Goal: Information Seeking & Learning: Learn about a topic

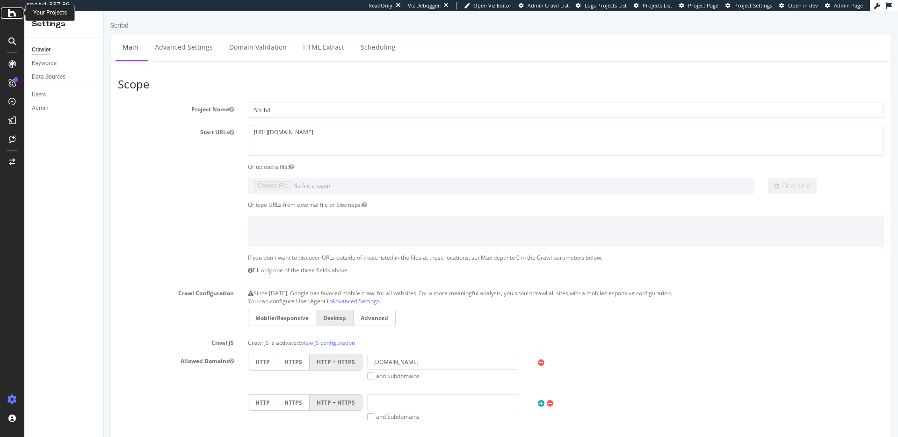
click at [12, 8] on icon at bounding box center [12, 12] width 8 height 11
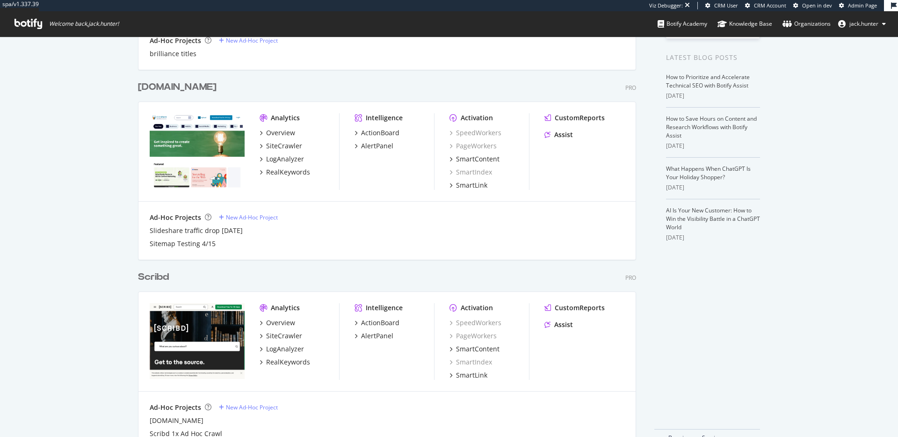
scroll to position [205, 0]
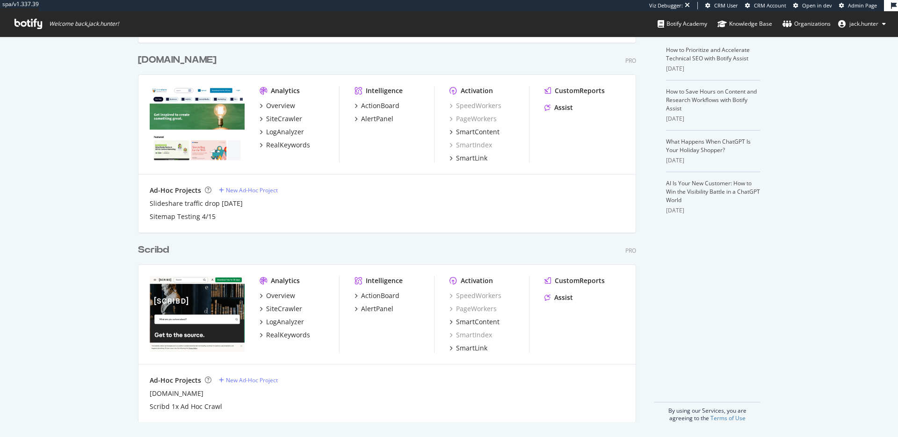
click at [159, 248] on div "Scribd" at bounding box center [153, 250] width 31 height 14
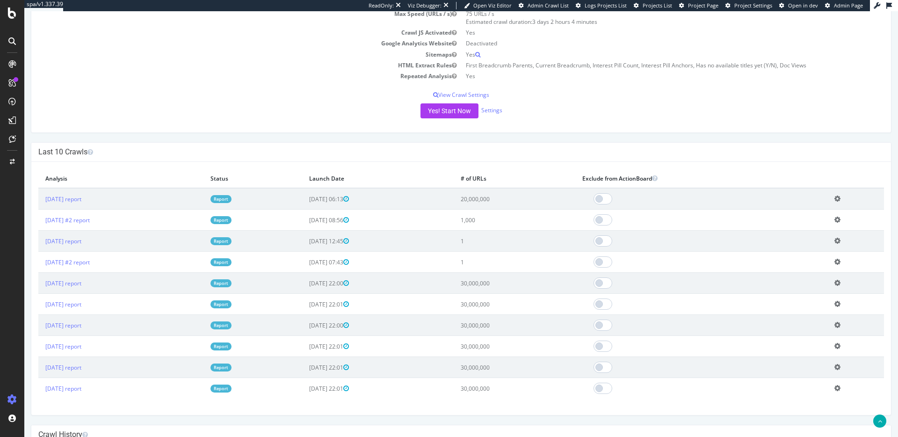
scroll to position [157, 0]
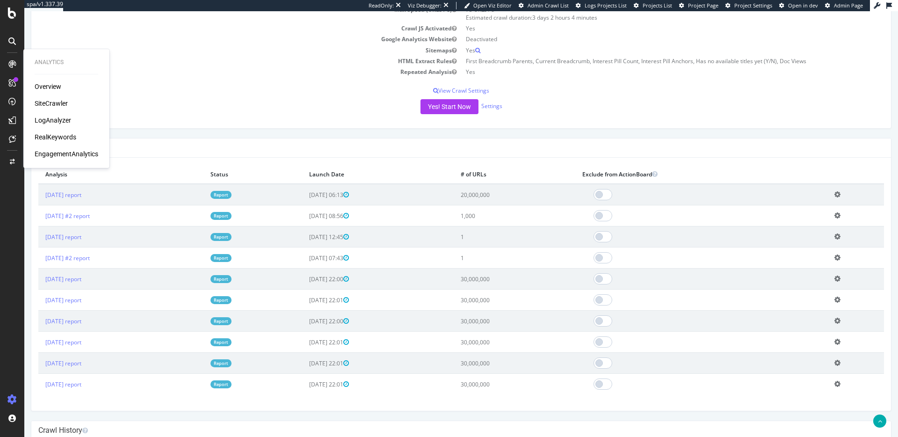
click at [53, 101] on div "SiteCrawler" at bounding box center [51, 103] width 33 height 9
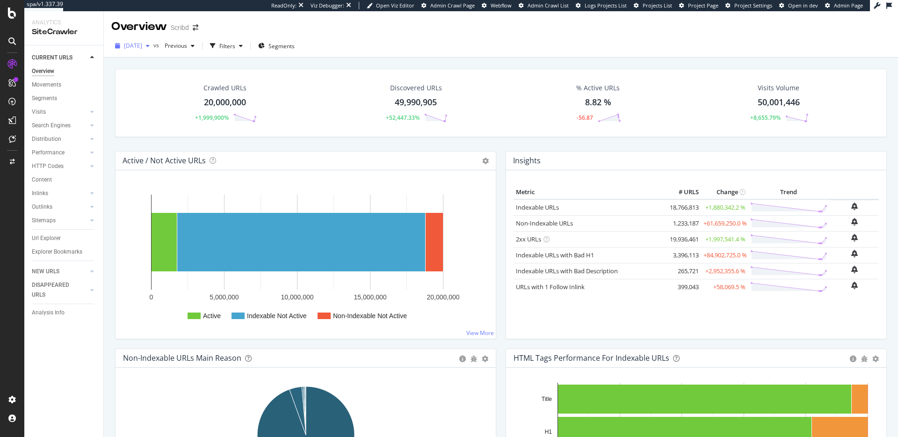
click at [142, 49] on span "2025 Aug. 29th" at bounding box center [133, 46] width 18 height 8
drag, startPoint x: 374, startPoint y: 29, endPoint x: 73, endPoint y: 270, distance: 385.3
click at [372, 30] on div "Overview Scribd" at bounding box center [501, 22] width 794 height 23
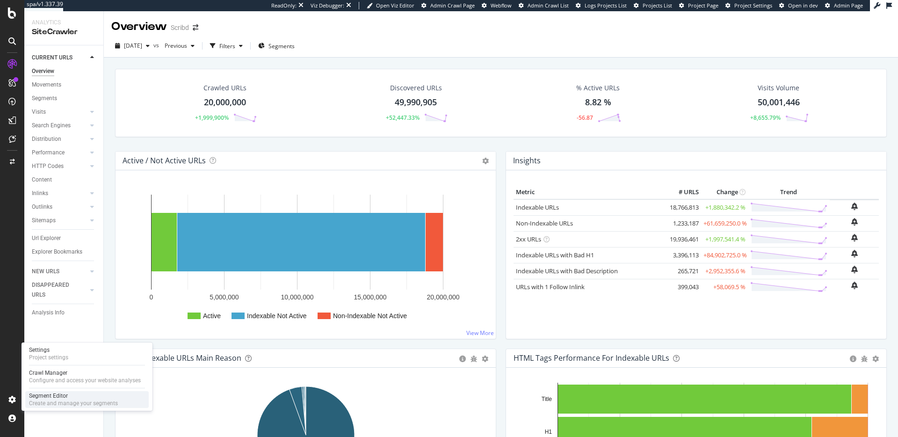
click at [57, 395] on div "Segment Editor" at bounding box center [73, 395] width 89 height 7
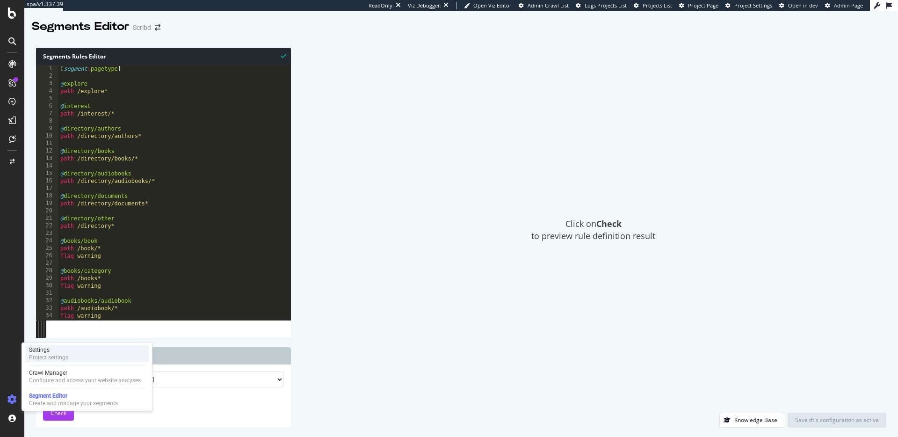
click at [56, 358] on div "Project settings" at bounding box center [48, 357] width 39 height 7
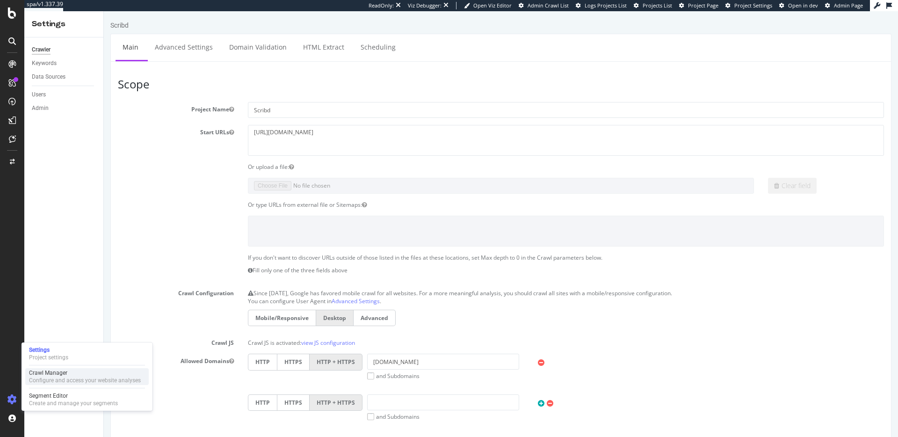
click at [44, 382] on div "Configure and access your website analyses" at bounding box center [85, 379] width 112 height 7
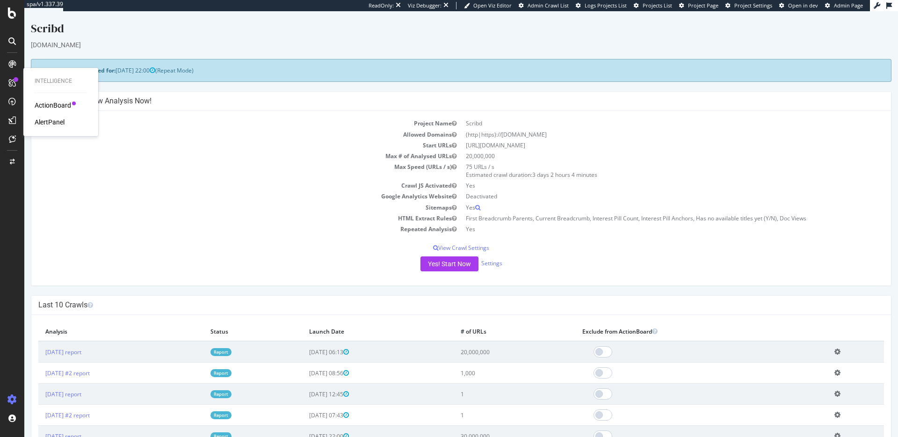
click at [53, 103] on div "ActionBoard" at bounding box center [53, 105] width 36 height 9
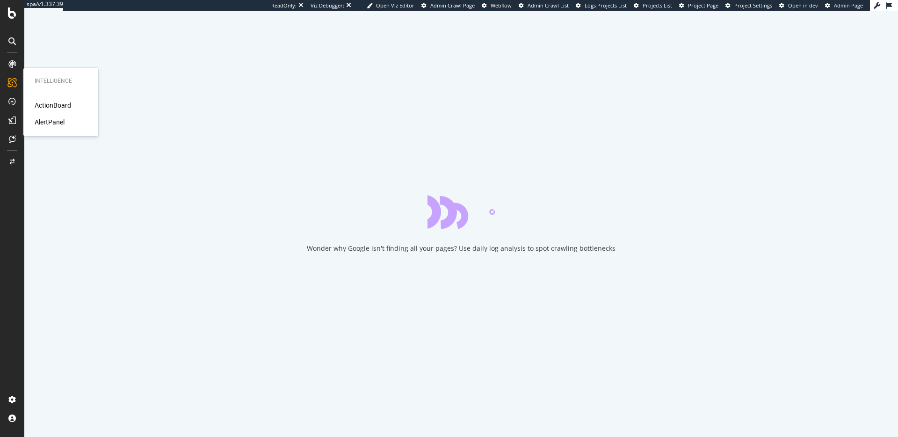
click at [41, 116] on div "ActionBoard AlertPanel" at bounding box center [61, 114] width 52 height 26
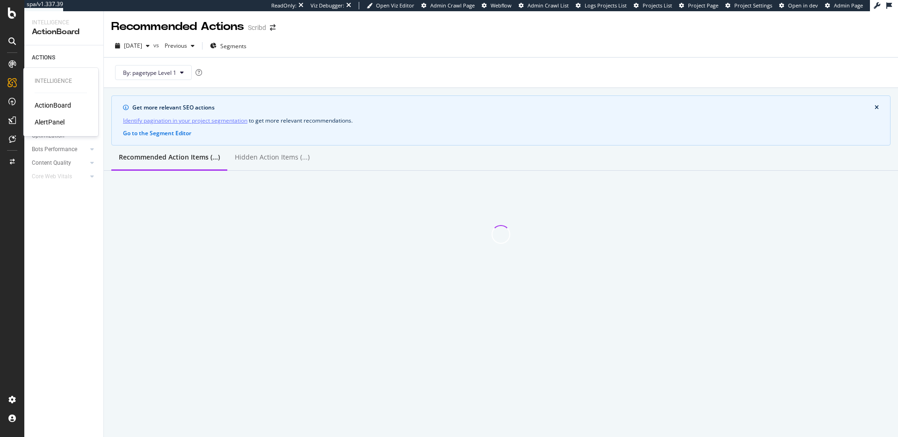
click at [41, 119] on div "AlertPanel" at bounding box center [50, 121] width 30 height 9
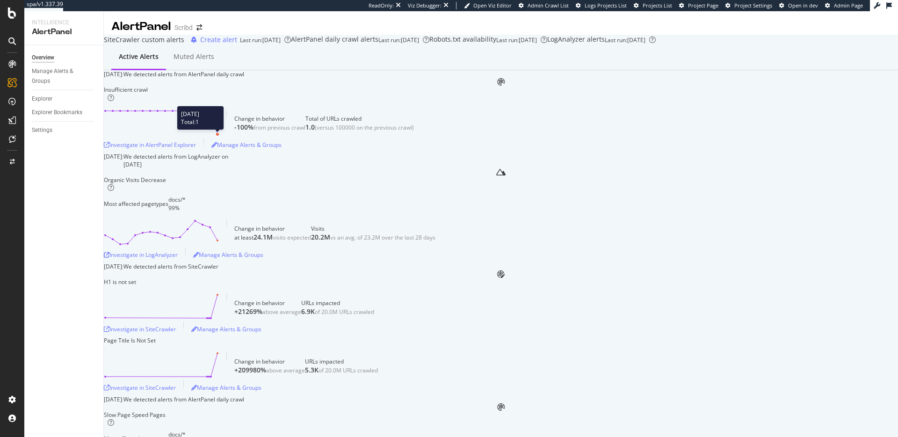
click at [219, 136] on circle at bounding box center [217, 134] width 3 height 3
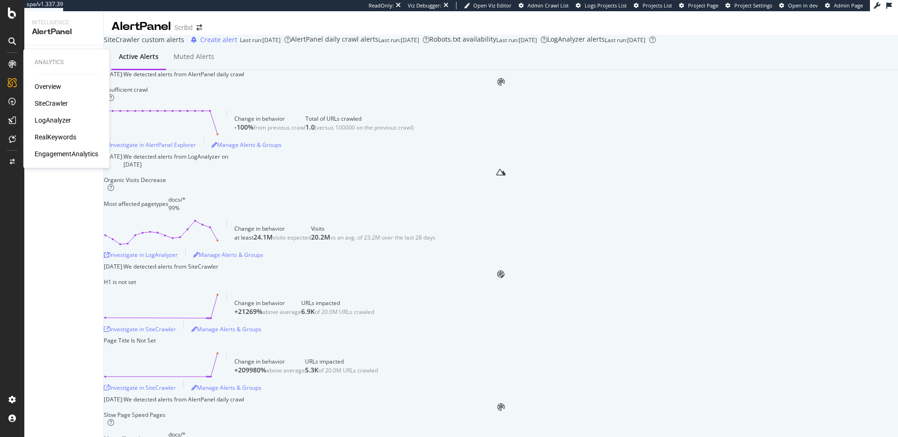
click at [54, 96] on div "Overview SiteCrawler LogAnalyzer RealKeywords EngagementAnalytics" at bounding box center [67, 120] width 64 height 77
click at [54, 102] on div "SiteCrawler" at bounding box center [51, 103] width 33 height 9
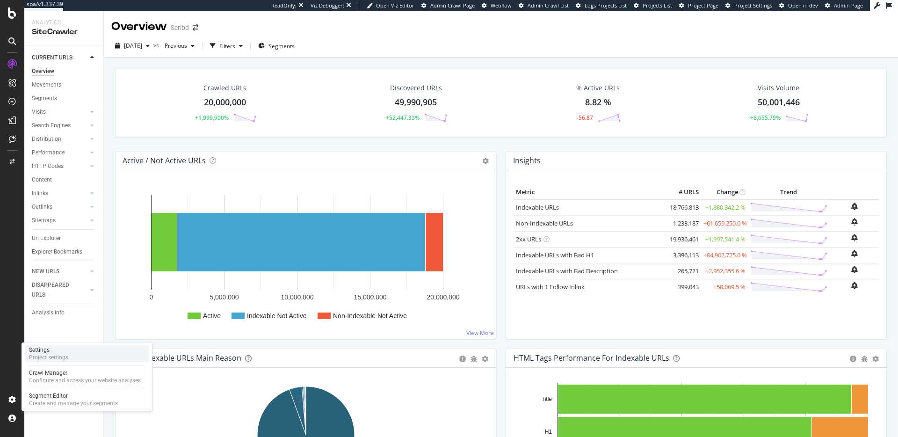
click at [66, 358] on div "Project settings" at bounding box center [48, 357] width 39 height 7
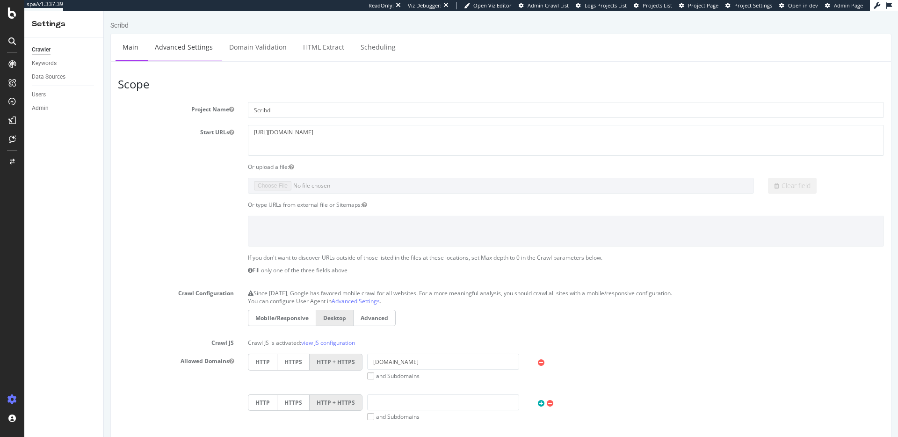
click at [176, 57] on link "Advanced Settings" at bounding box center [184, 47] width 72 height 26
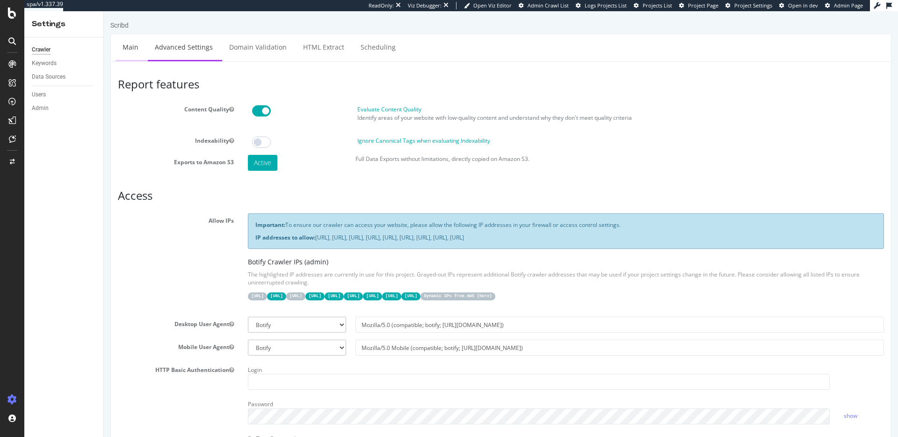
click at [133, 56] on link "Main" at bounding box center [131, 47] width 30 height 26
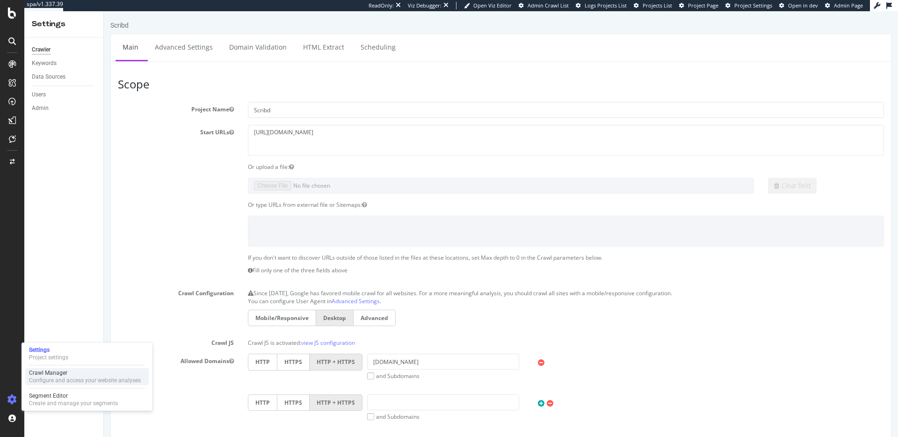
click at [66, 377] on div "Configure and access your website analyses" at bounding box center [85, 379] width 112 height 7
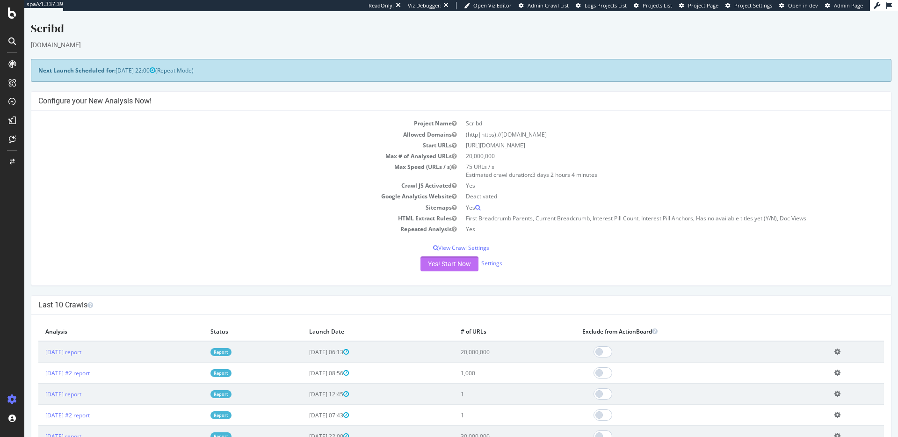
click at [433, 264] on button "Yes! Start Now" at bounding box center [449, 263] width 58 height 15
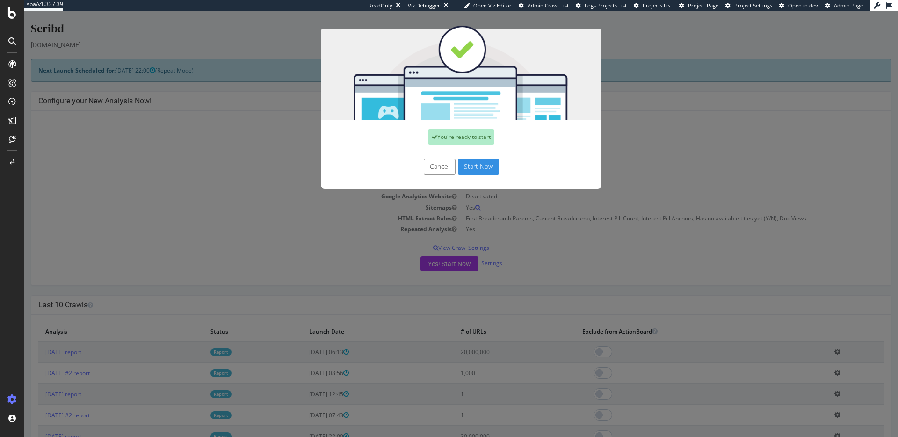
click at [483, 169] on button "Start Now" at bounding box center [478, 167] width 41 height 16
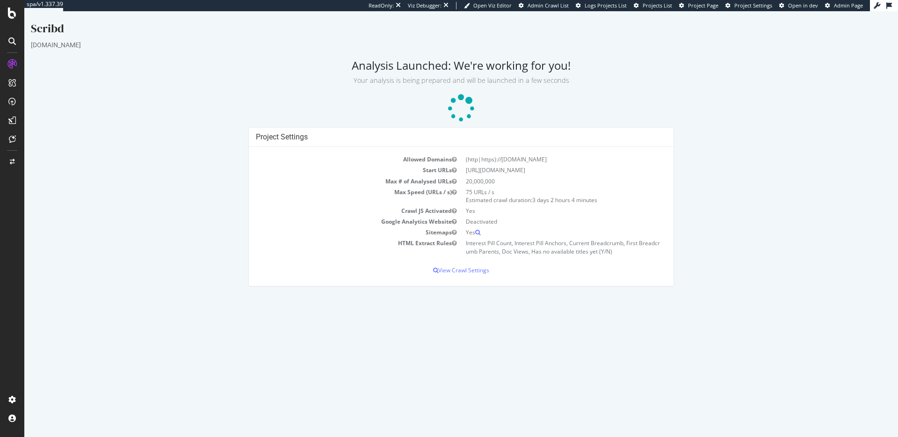
click at [381, 94] on p at bounding box center [461, 108] width 860 height 28
click at [58, 356] on div "Project settings" at bounding box center [48, 357] width 39 height 7
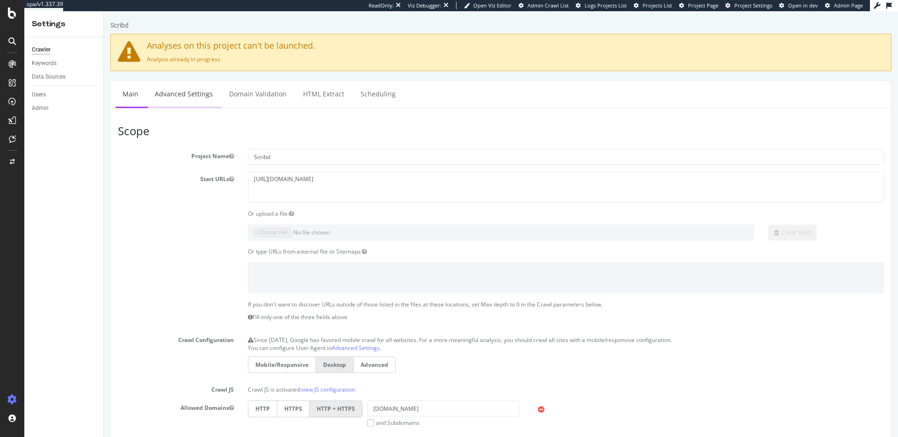
click at [199, 99] on link "Advanced Settings" at bounding box center [184, 94] width 72 height 26
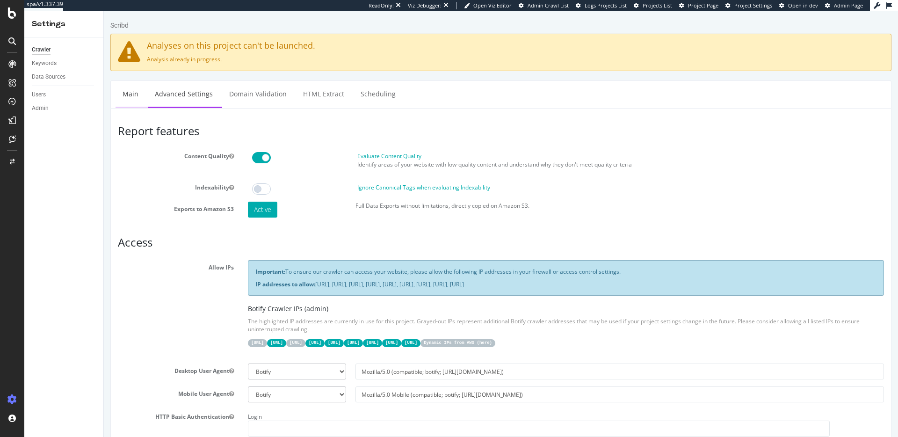
click at [136, 94] on link "Main" at bounding box center [131, 94] width 30 height 26
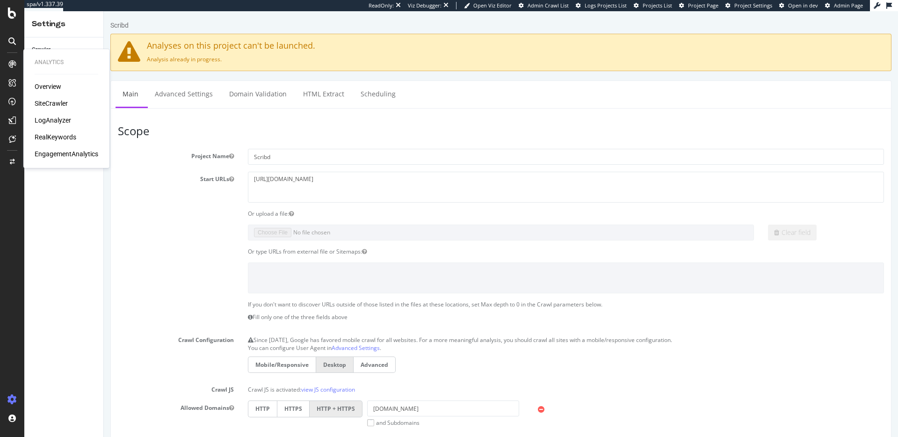
click at [45, 102] on div "SiteCrawler" at bounding box center [51, 103] width 33 height 9
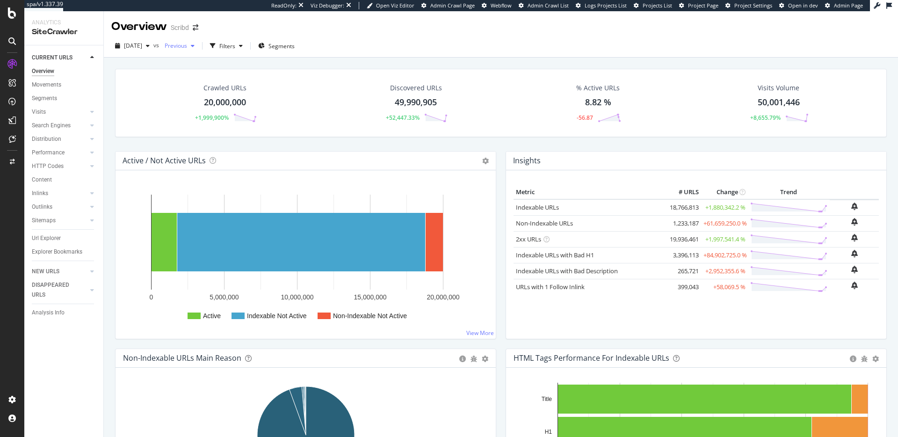
click at [187, 43] on span "Previous" at bounding box center [174, 46] width 26 height 8
click at [235, 80] on div "20.0M URLs" at bounding box center [250, 79] width 31 height 8
click at [142, 45] on span "2025 Aug. 29th" at bounding box center [133, 46] width 18 height 8
click at [187, 45] on span "Previous" at bounding box center [174, 46] width 26 height 8
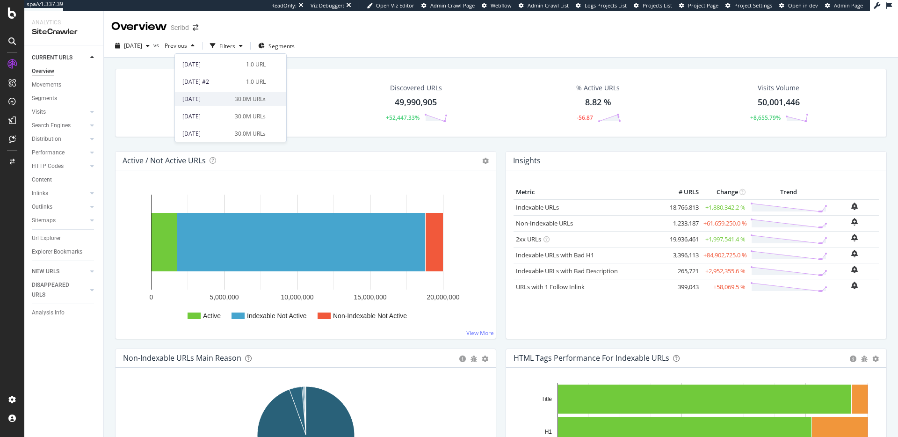
click at [249, 101] on div "30.0M URLs" at bounding box center [250, 99] width 31 height 8
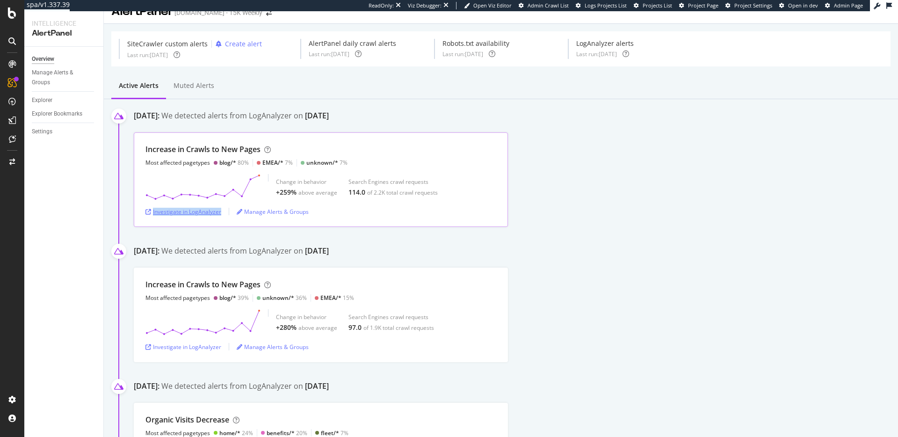
scroll to position [21, 0]
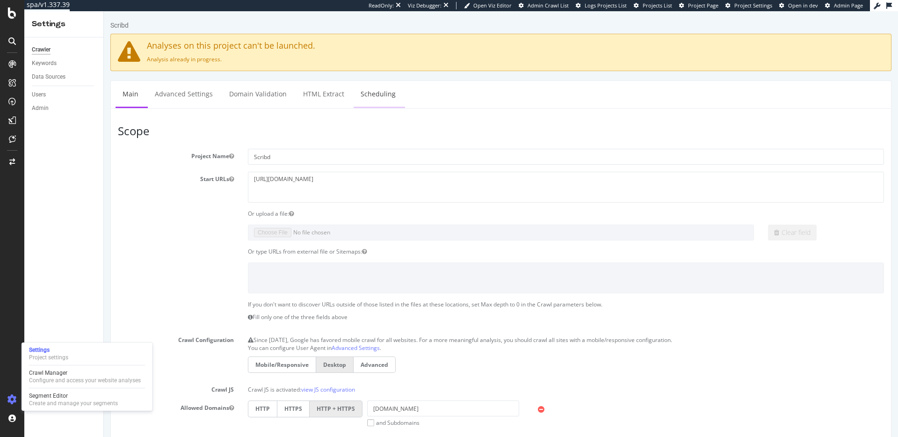
click at [372, 103] on link "Scheduling" at bounding box center [378, 94] width 49 height 26
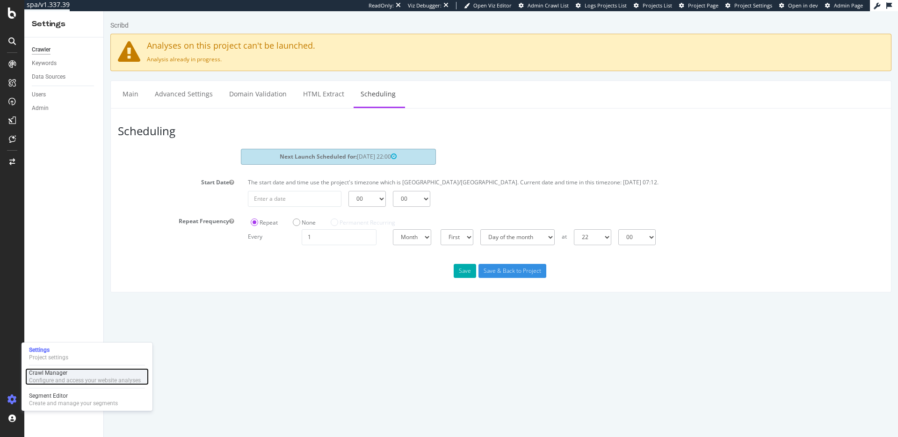
click at [43, 377] on div "Configure and access your website analyses" at bounding box center [85, 379] width 112 height 7
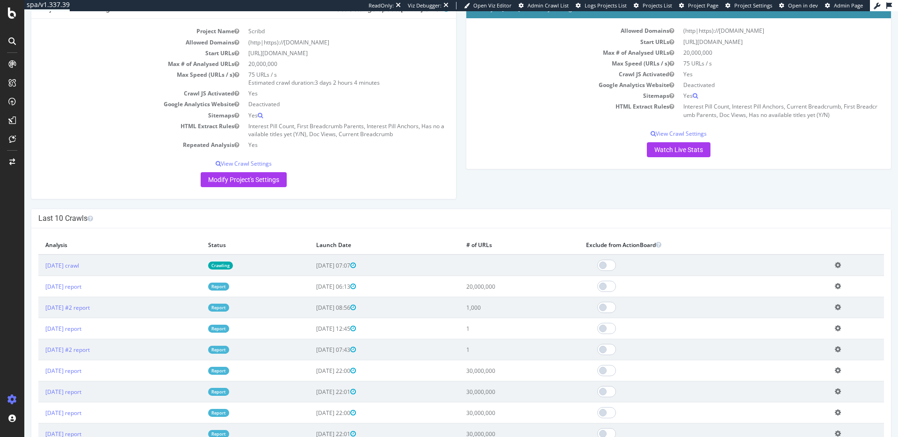
scroll to position [94, 0]
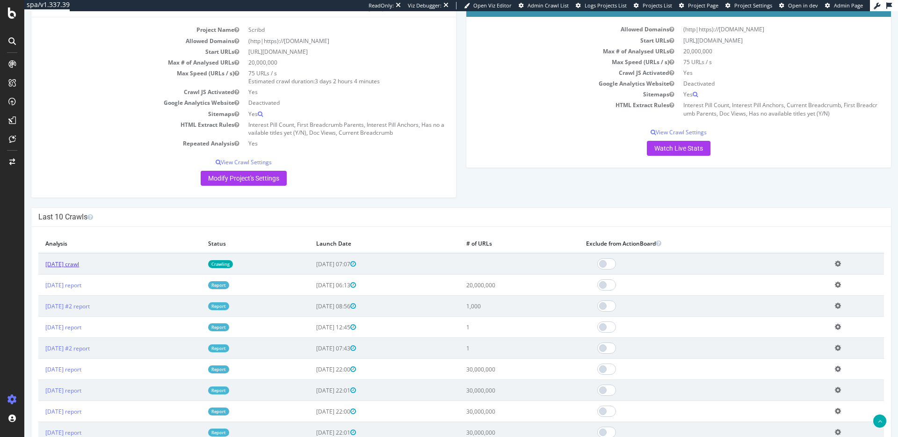
click at [79, 265] on link "2025 Sep. 23rd crawl" at bounding box center [62, 264] width 34 height 8
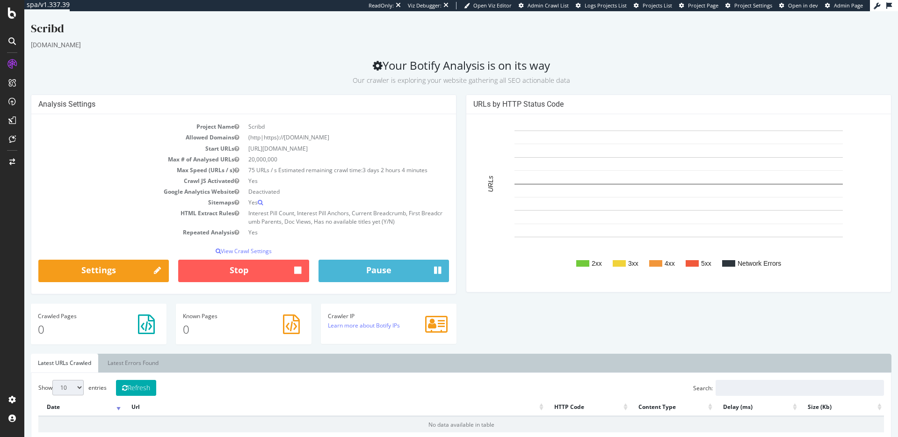
click at [240, 179] on td "Crawl JS Activated" at bounding box center [140, 180] width 205 height 11
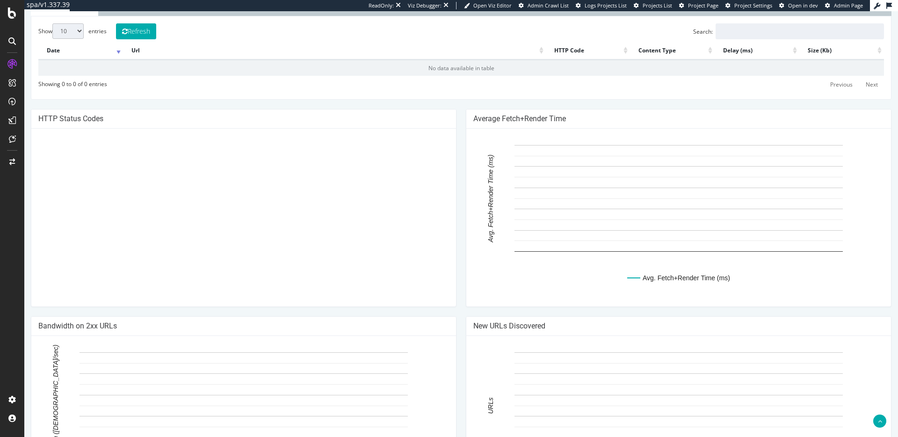
scroll to position [384, 0]
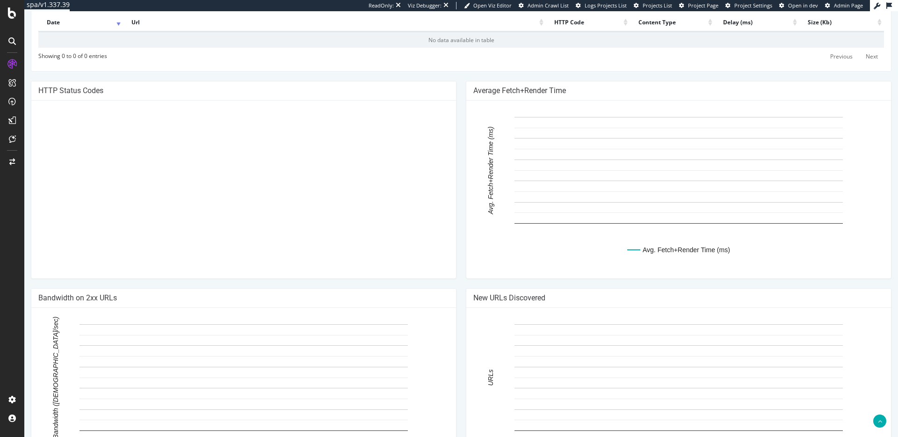
click at [71, 92] on h4 "HTTP Status Codes" at bounding box center [243, 90] width 411 height 9
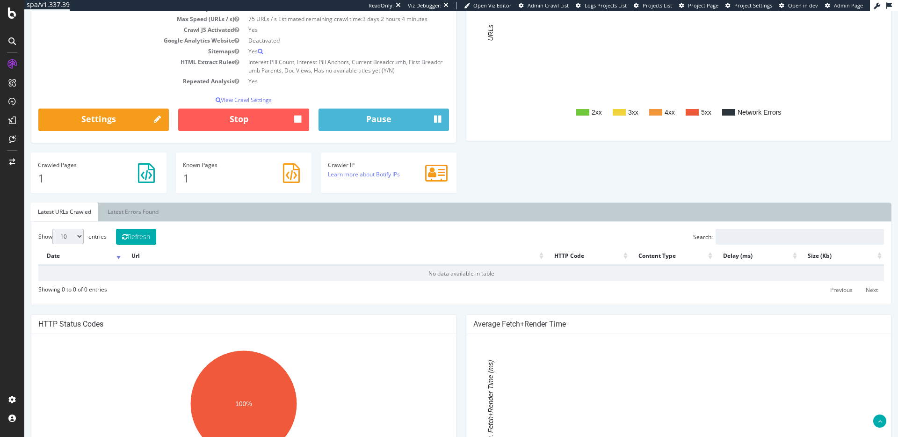
scroll to position [152, 0]
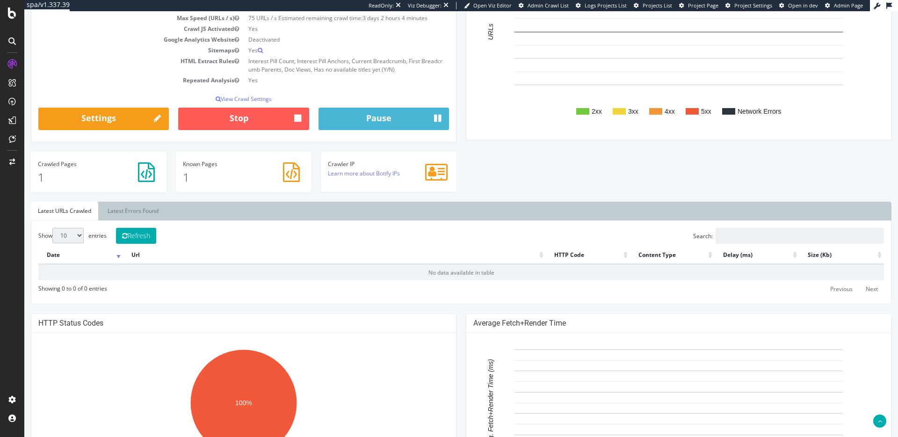
click at [58, 171] on p "1" at bounding box center [99, 177] width 122 height 16
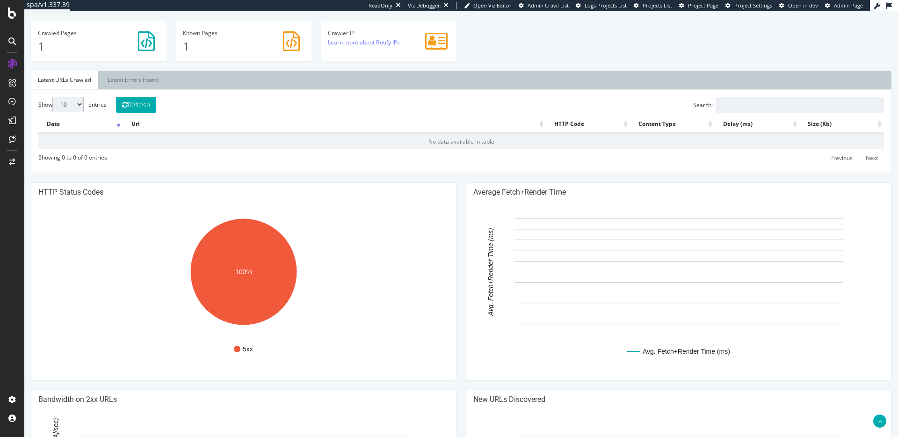
scroll to position [287, 0]
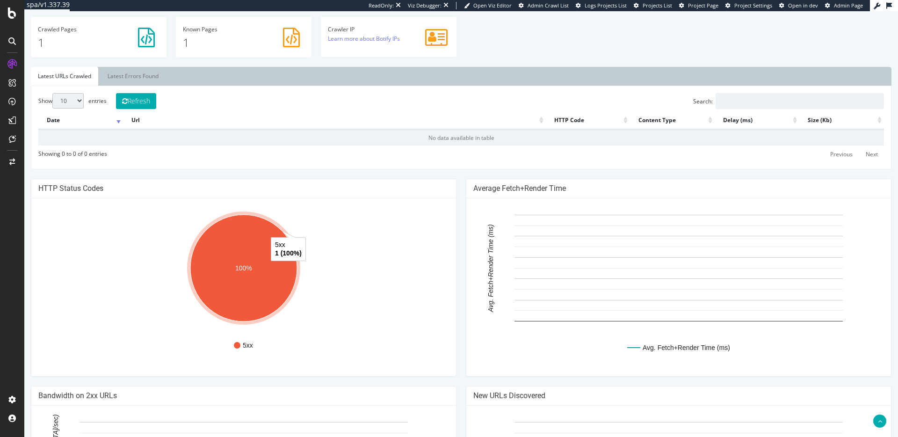
click at [231, 250] on ellipse "A chart." at bounding box center [243, 268] width 107 height 107
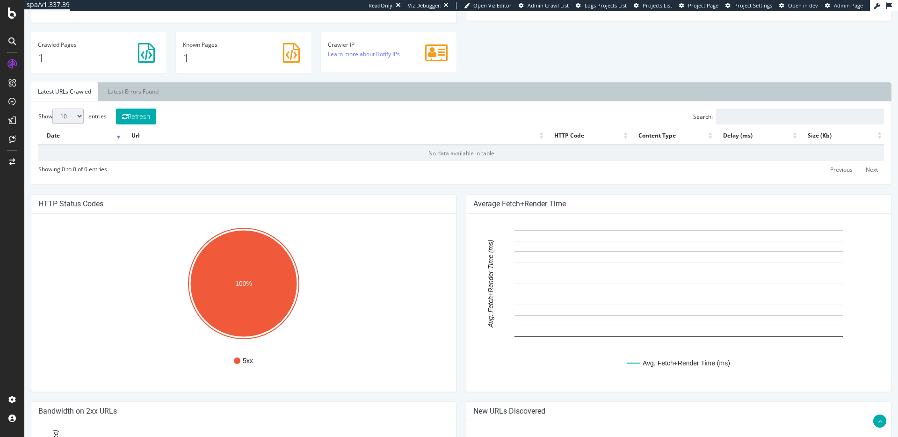
scroll to position [293, 0]
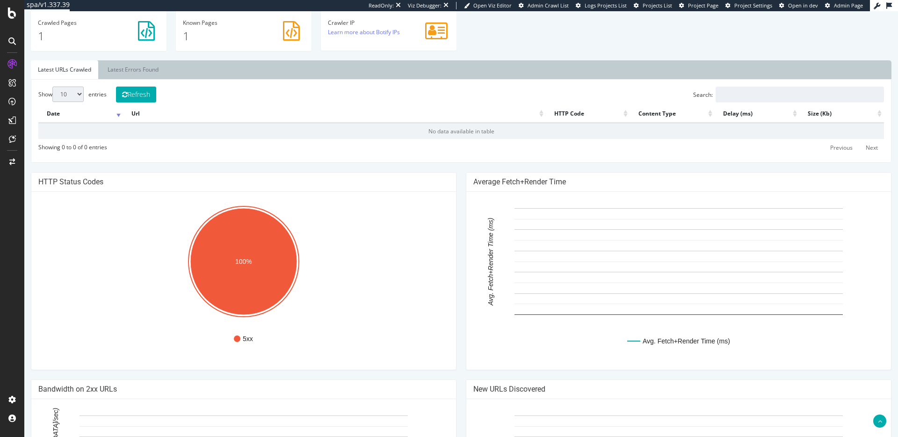
click at [463, 133] on td "No data available in table" at bounding box center [461, 131] width 846 height 16
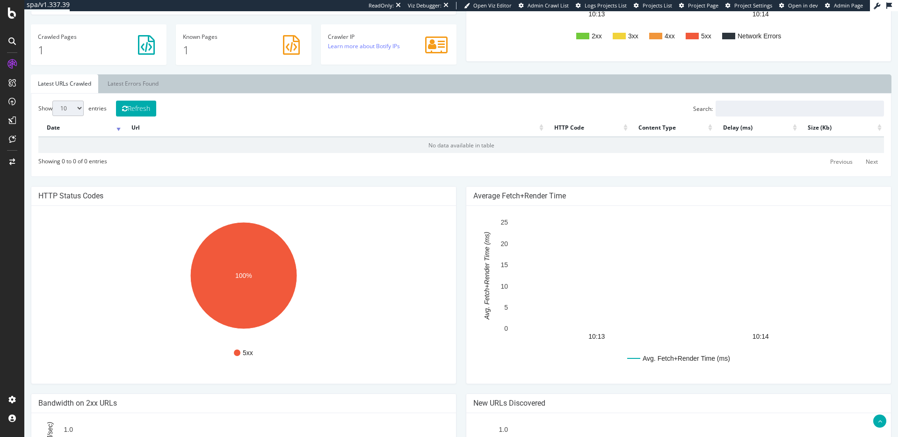
scroll to position [265, 0]
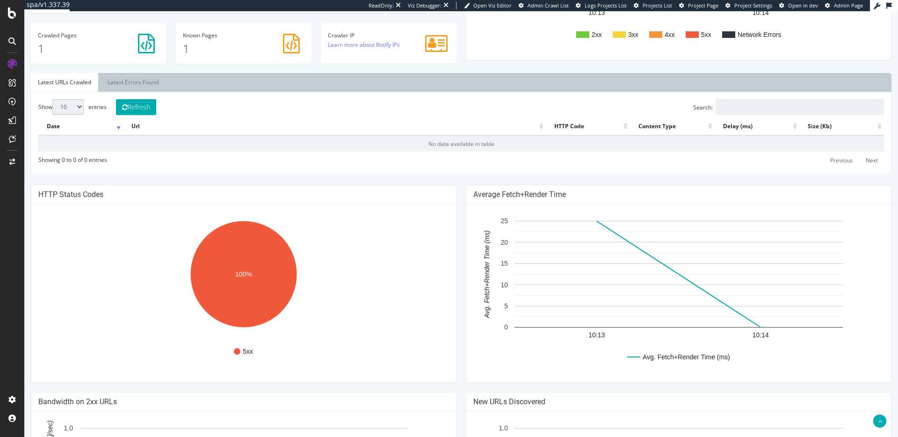
click at [745, 318] on rect "A chart." at bounding box center [678, 274] width 328 height 107
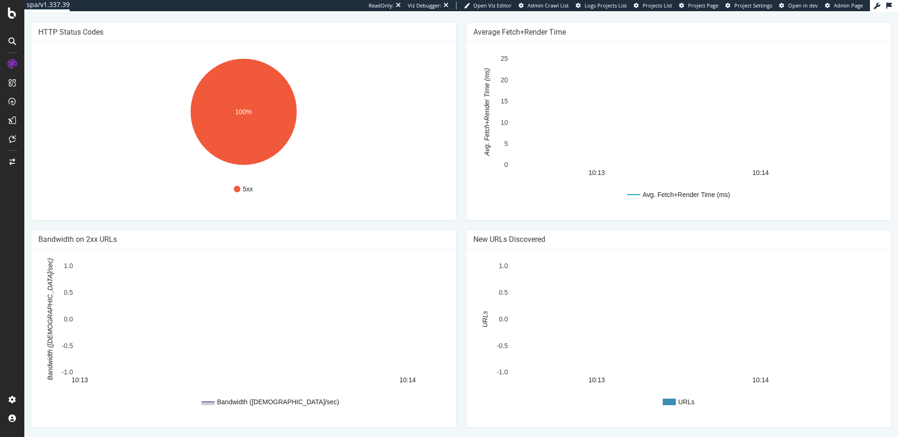
scroll to position [0, 0]
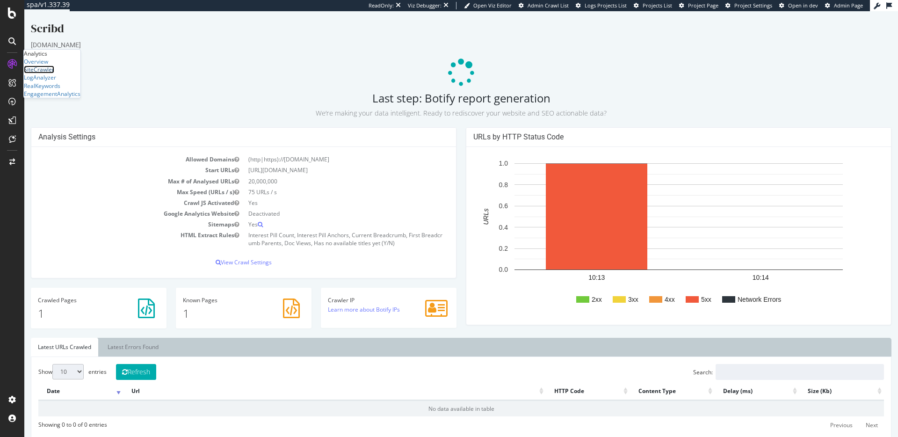
click at [53, 73] on div "SiteCrawler" at bounding box center [39, 69] width 30 height 8
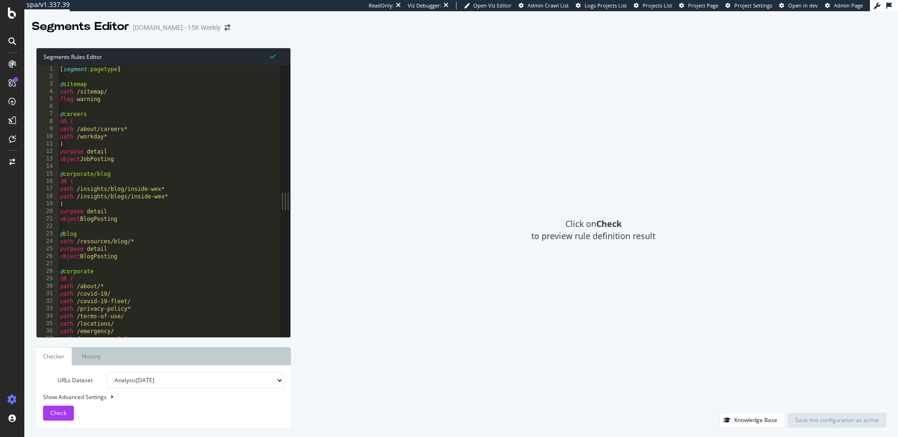
type textarea ")"
drag, startPoint x: 172, startPoint y: 145, endPoint x: 179, endPoint y: 127, distance: 19.1
click at [172, 145] on div "[ segment : pagetype ] @ sitemap path /sitemap/ flag warning @ careers OR ( pat…" at bounding box center [215, 208] width 314 height 286
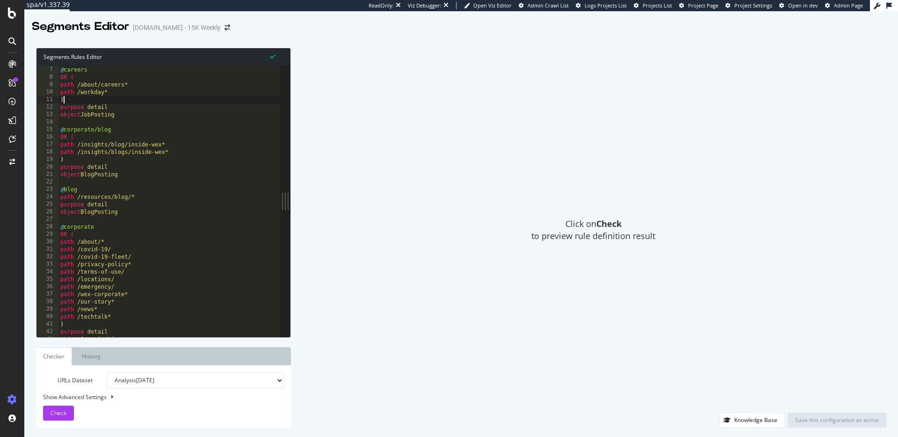
scroll to position [64, 0]
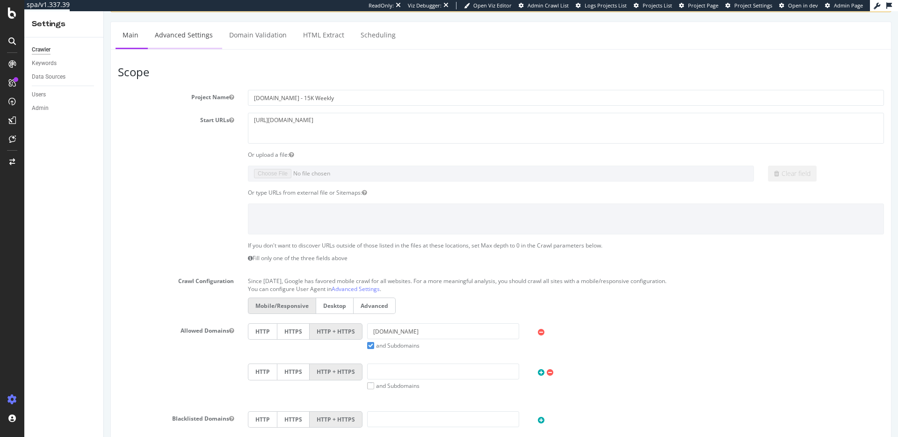
scroll to position [58, 0]
click at [182, 32] on link "Advanced Settings" at bounding box center [184, 36] width 72 height 26
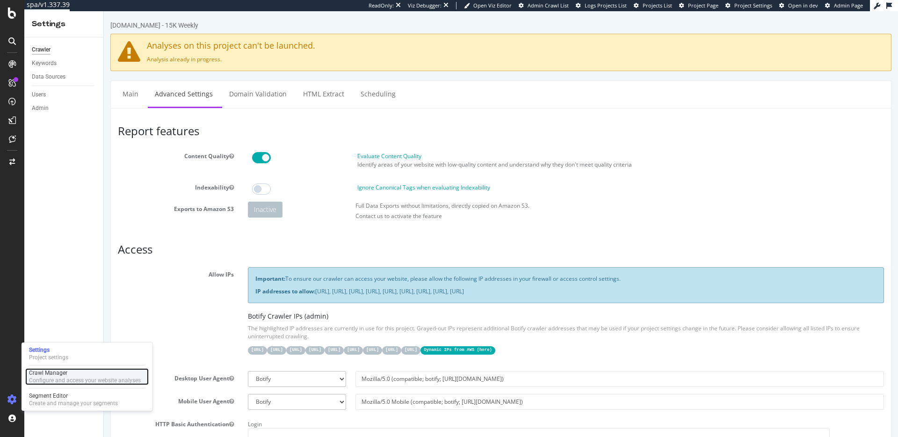
click at [53, 373] on div "Crawl Manager" at bounding box center [85, 372] width 112 height 7
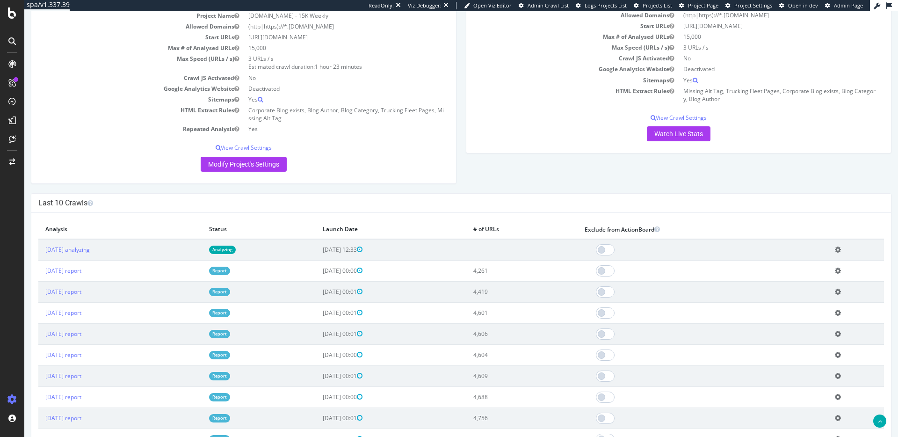
scroll to position [111, 0]
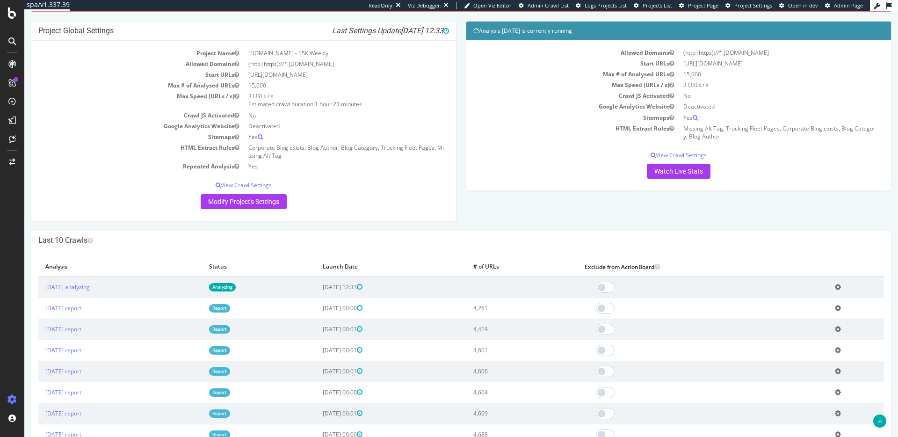
click at [362, 290] on span "2025-09-23 12:33" at bounding box center [343, 287] width 40 height 8
click at [504, 258] on th "# of URLs" at bounding box center [521, 266] width 111 height 19
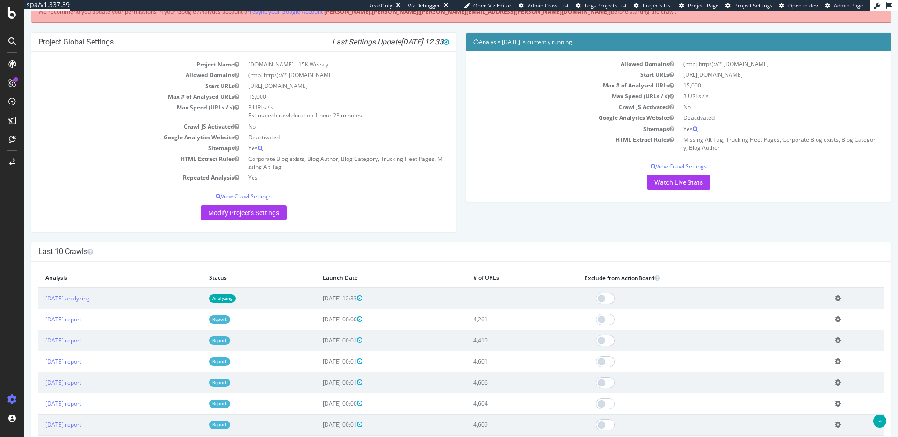
scroll to position [96, 0]
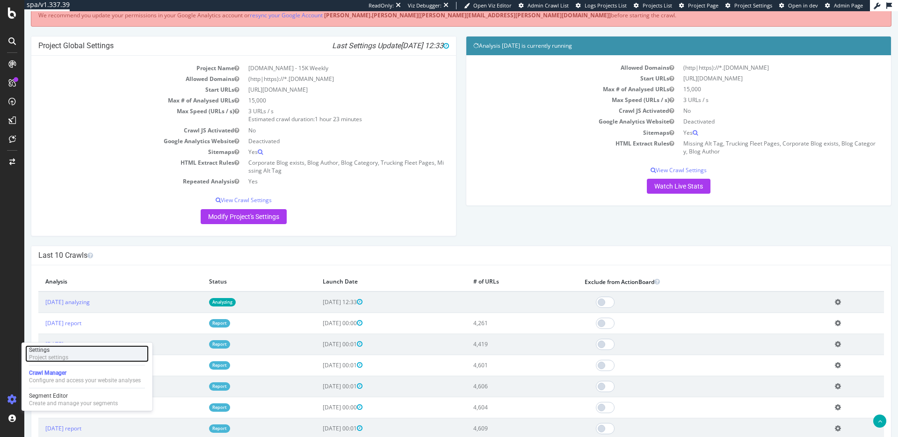
click at [57, 355] on div "Project settings" at bounding box center [48, 357] width 39 height 7
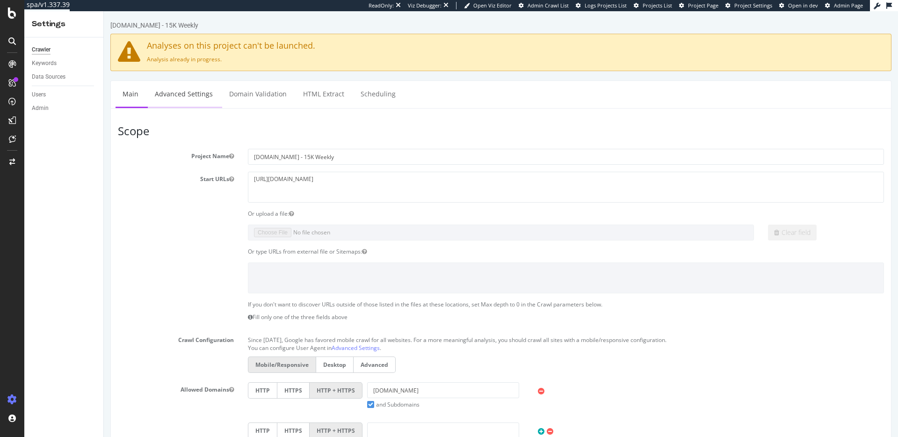
click at [191, 100] on link "Advanced Settings" at bounding box center [184, 94] width 72 height 26
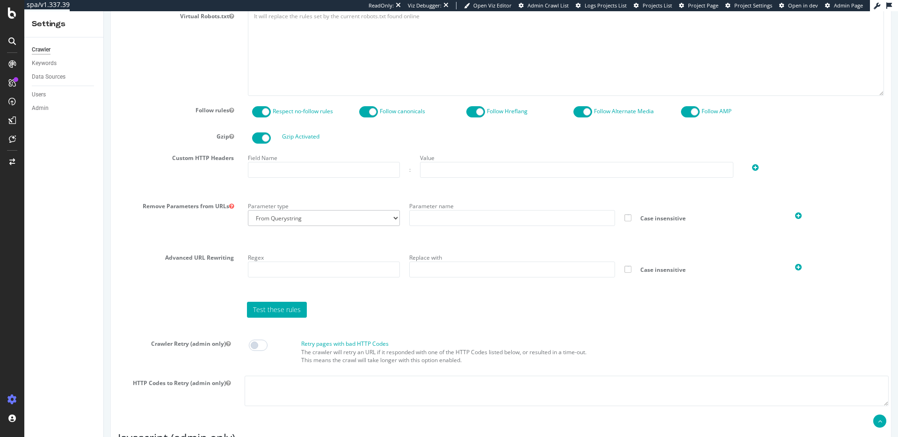
scroll to position [555, 0]
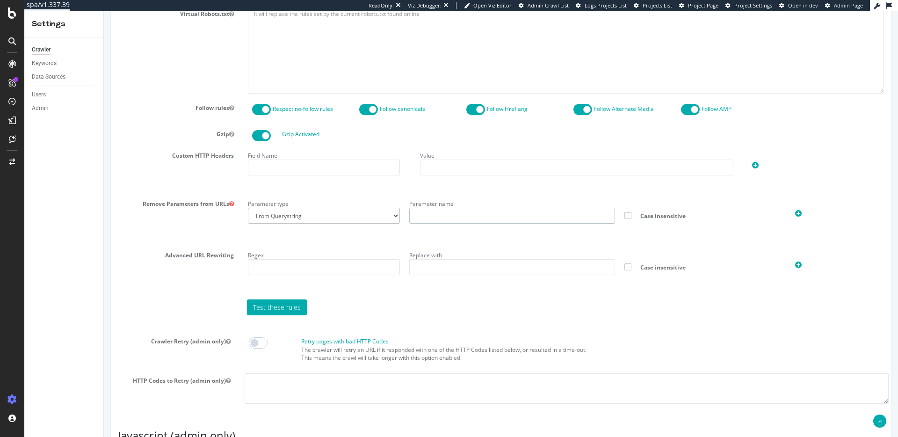
click at [463, 217] on input "text" at bounding box center [512, 216] width 206 height 16
click at [286, 195] on section "Virtual Robots.txt Follow rules Respect no-follow rules Follow canonicals Follo…" at bounding box center [501, 209] width 766 height 404
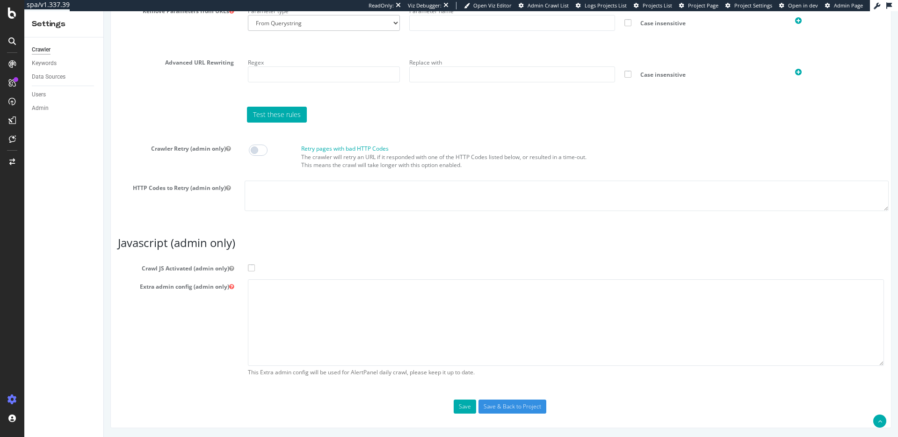
scroll to position [0, 0]
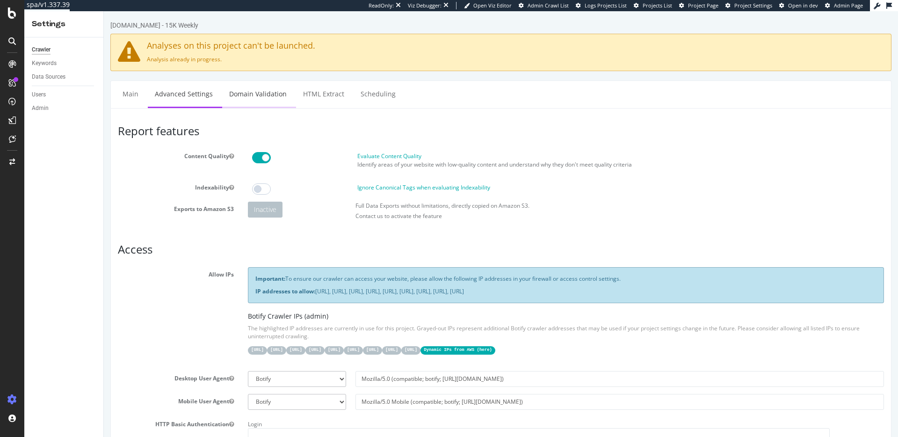
click at [268, 93] on link "Domain Validation" at bounding box center [258, 94] width 72 height 26
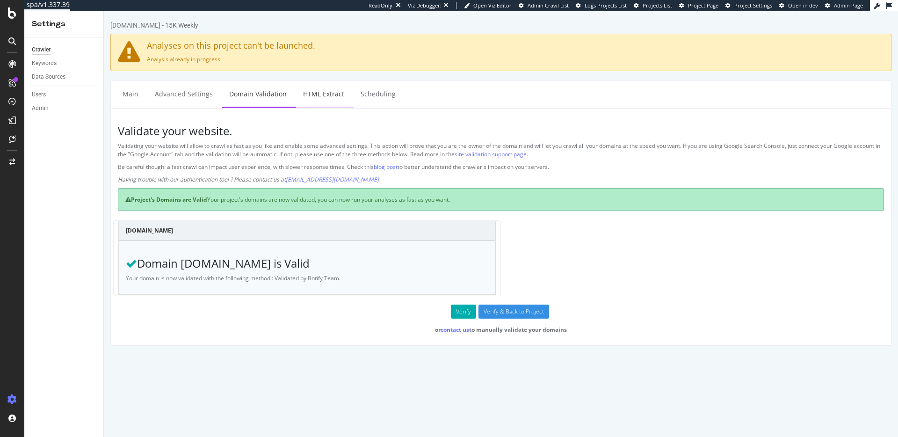
drag, startPoint x: 434, startPoint y: 101, endPoint x: 308, endPoint y: 94, distance: 126.5
click at [329, 91] on link "HTML Extract" at bounding box center [323, 94] width 55 height 26
select select "exist"
select select "count"
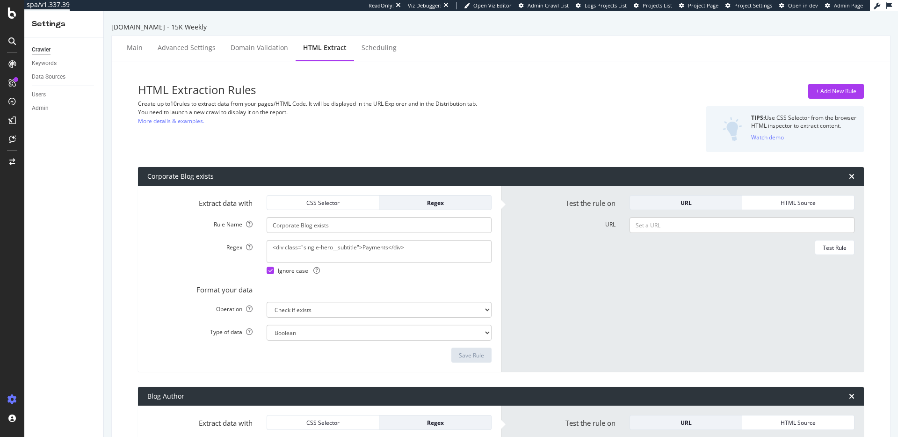
click at [327, 93] on h3 "HTML Extraction Rules" at bounding box center [377, 90] width 479 height 12
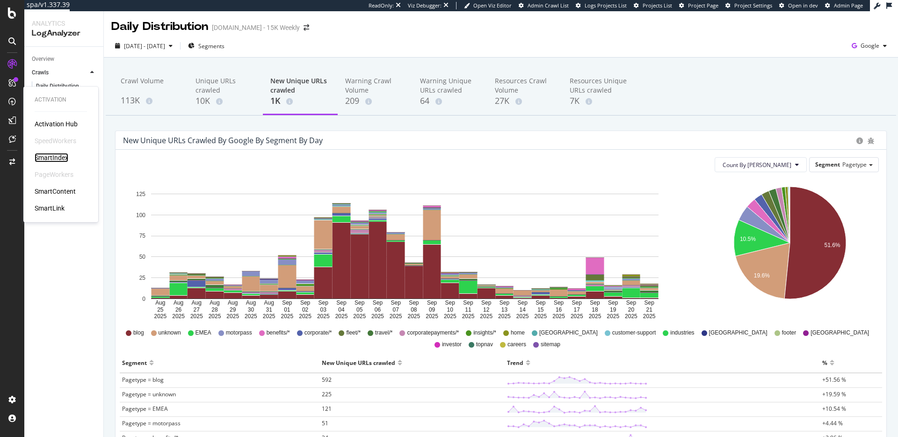
click at [44, 153] on div "SmartIndex" at bounding box center [52, 157] width 34 height 9
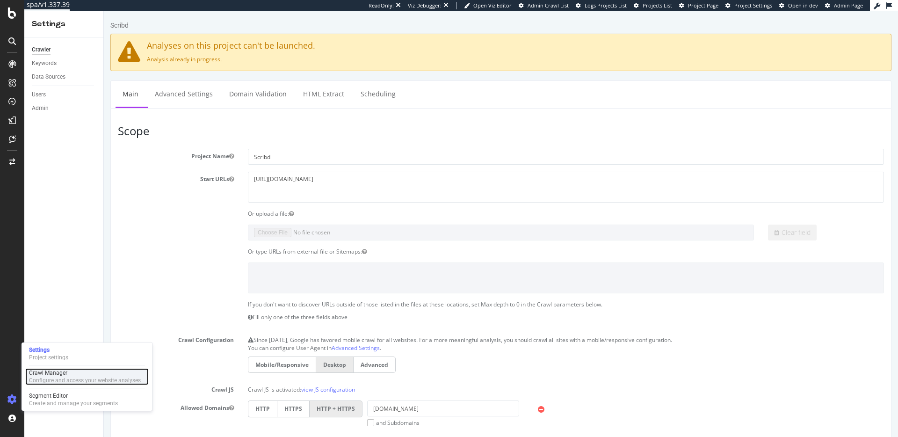
click at [51, 377] on div "Configure and access your website analyses" at bounding box center [85, 379] width 112 height 7
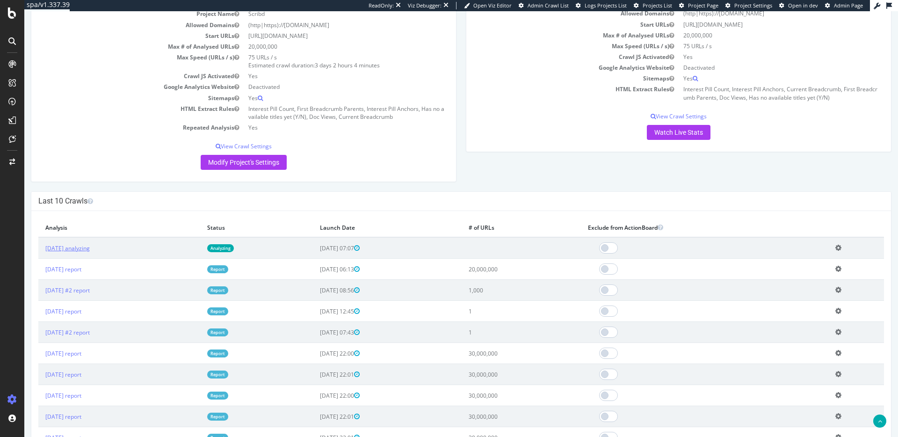
scroll to position [111, 0]
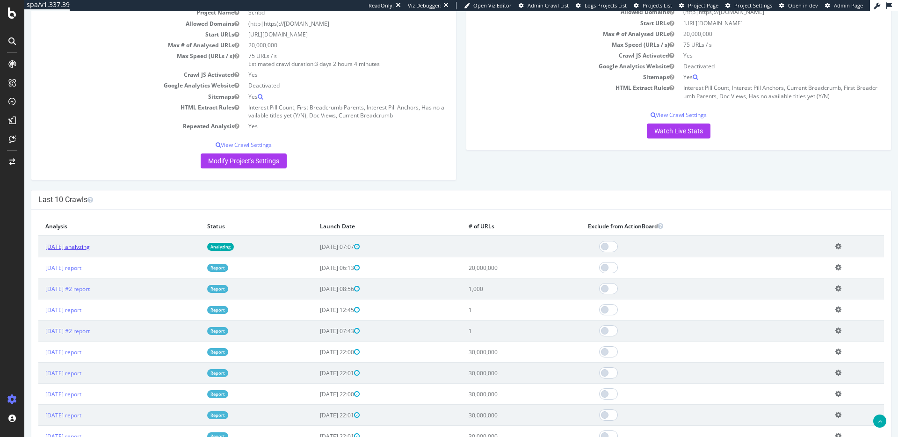
click at [72, 244] on link "[DATE] analyzing" at bounding box center [67, 247] width 44 height 8
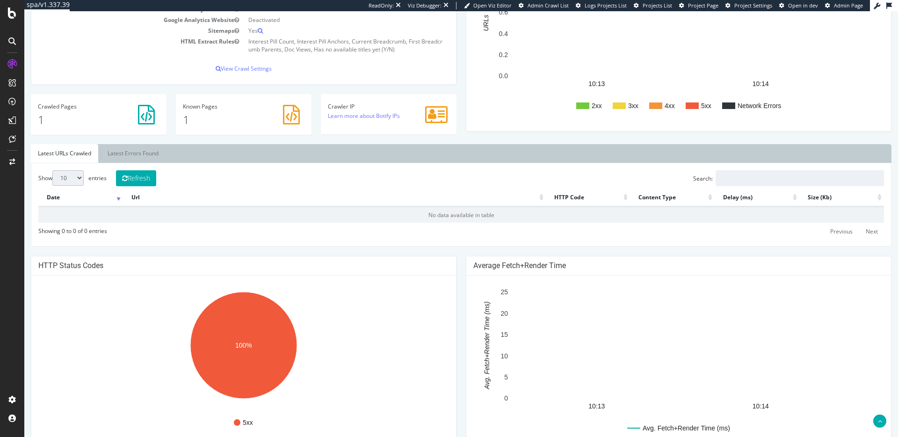
scroll to position [194, 0]
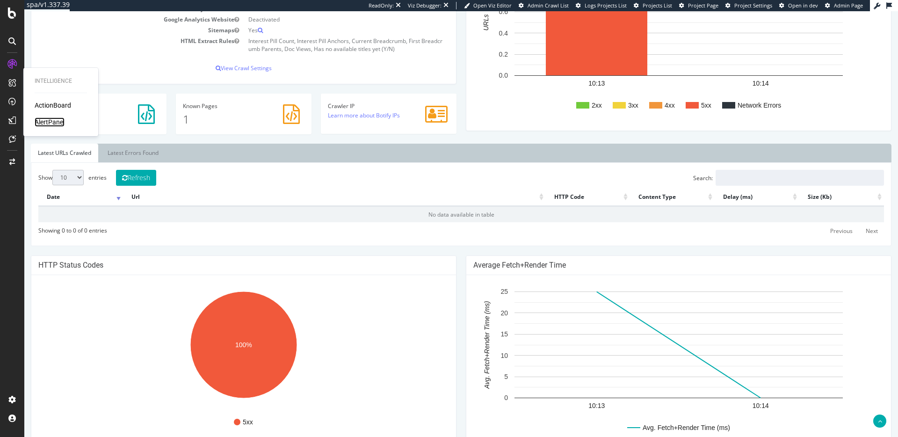
click at [45, 121] on div "AlertPanel" at bounding box center [50, 121] width 30 height 9
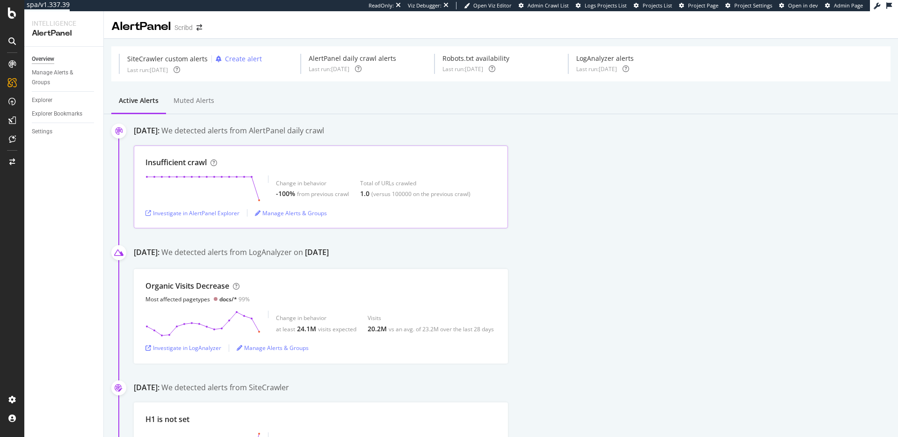
click at [261, 198] on div "Change in behavior -100% from previous crawl Total of URLs crawled 1.0 (versus …" at bounding box center [320, 188] width 351 height 26
click at [802, 223] on div "Insufficient crawl Change in behavior -100% from previous crawl Total of URLs c…" at bounding box center [516, 186] width 764 height 83
click at [55, 78] on div "Manage Alerts & Groups" at bounding box center [60, 78] width 56 height 20
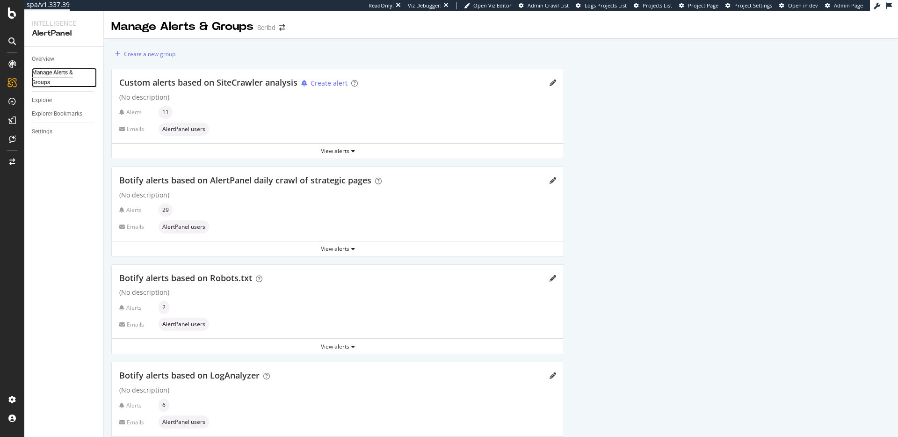
scroll to position [30, 0]
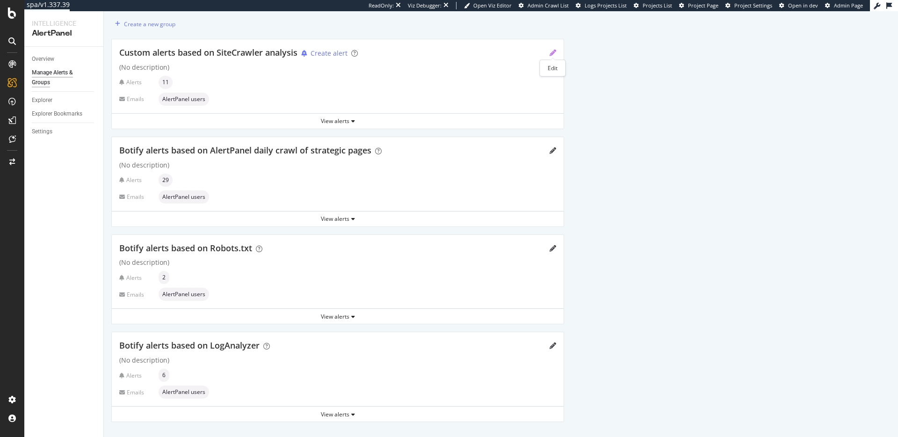
click at [553, 50] on icon "pencil" at bounding box center [552, 53] width 7 height 7
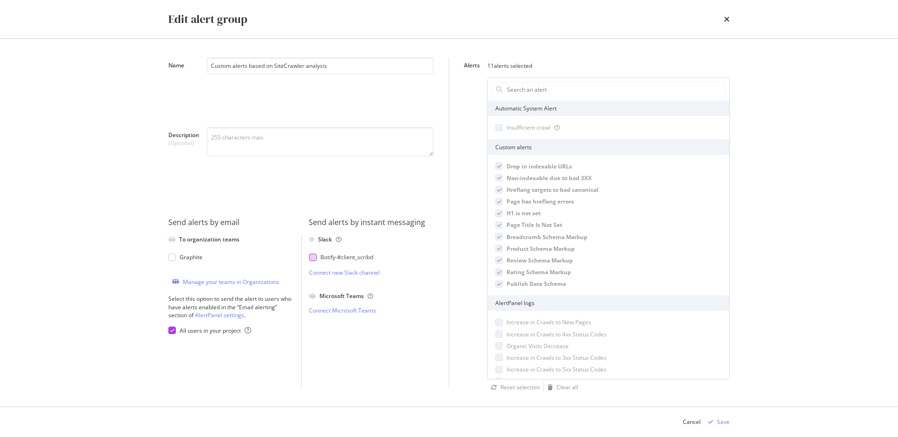
click at [342, 258] on div "Botify - #client_scribd" at bounding box center [346, 257] width 53 height 8
click at [725, 422] on div "Save" at bounding box center [723, 422] width 13 height 8
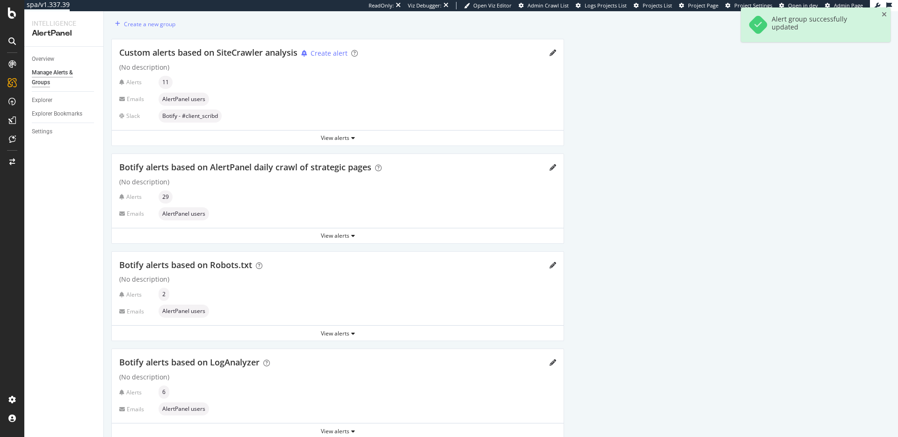
scroll to position [47, 0]
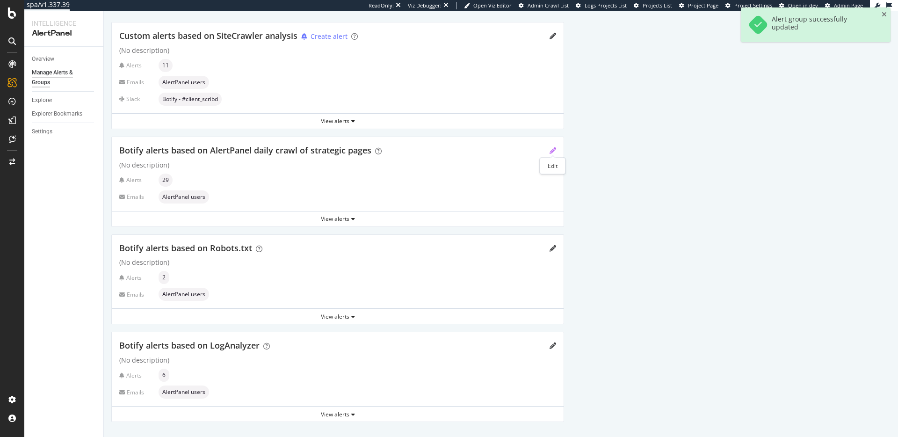
click at [552, 151] on icon "pencil" at bounding box center [552, 150] width 7 height 7
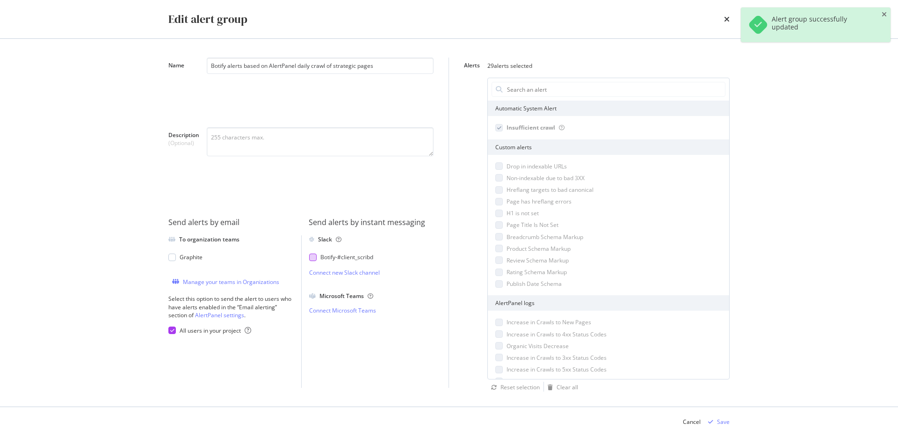
click at [327, 258] on div "Botify - #client_scribd" at bounding box center [346, 257] width 53 height 8
click at [730, 422] on div "Cancel Save" at bounding box center [449, 422] width 599 height 30
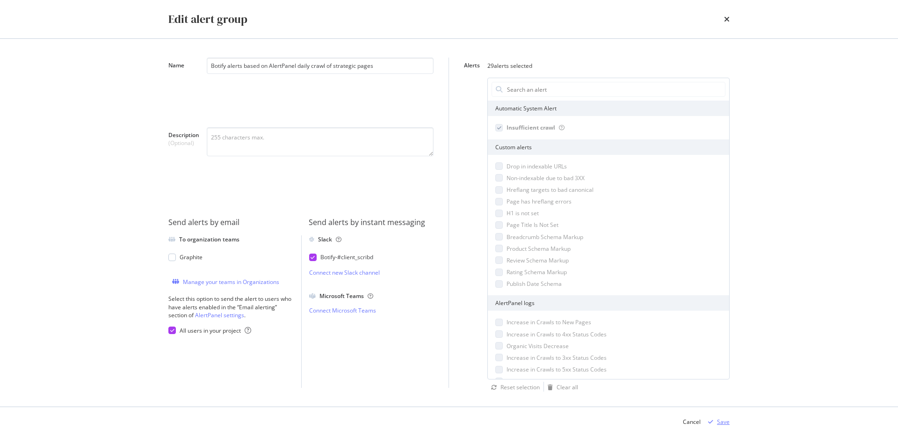
click at [723, 421] on div "Save" at bounding box center [723, 422] width 13 height 8
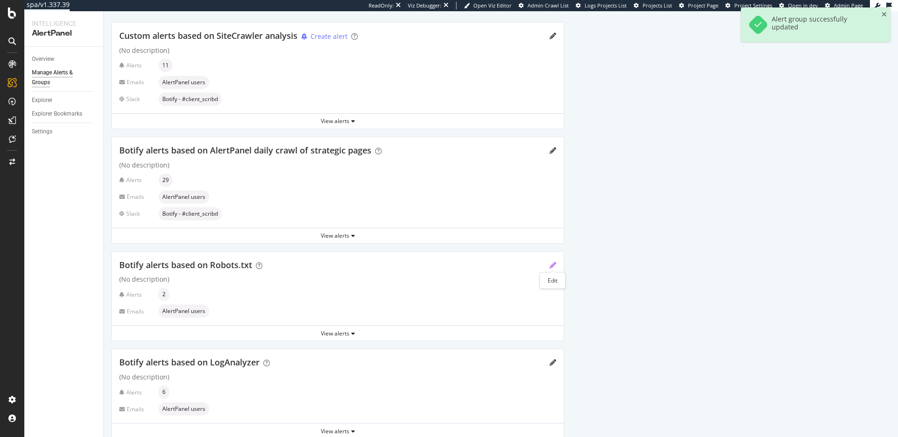
click at [554, 266] on icon "pencil" at bounding box center [552, 265] width 7 height 7
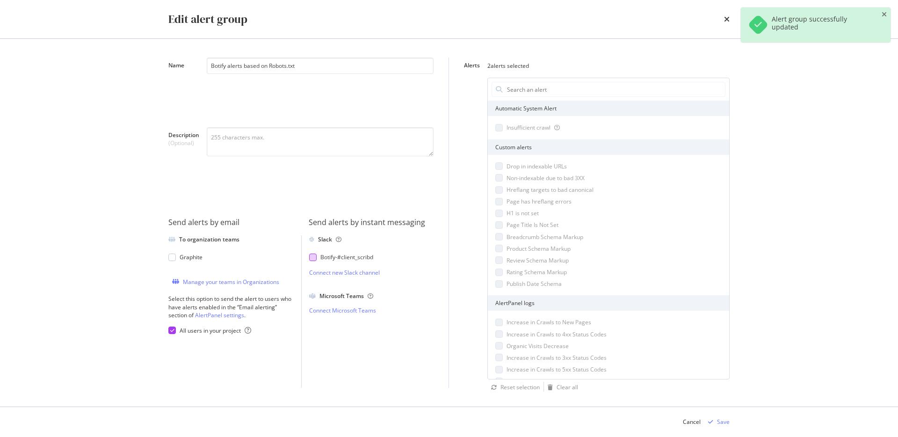
click at [349, 254] on div "Botify - #client_scribd" at bounding box center [346, 257] width 53 height 8
click at [725, 418] on div "Save" at bounding box center [723, 422] width 13 height 8
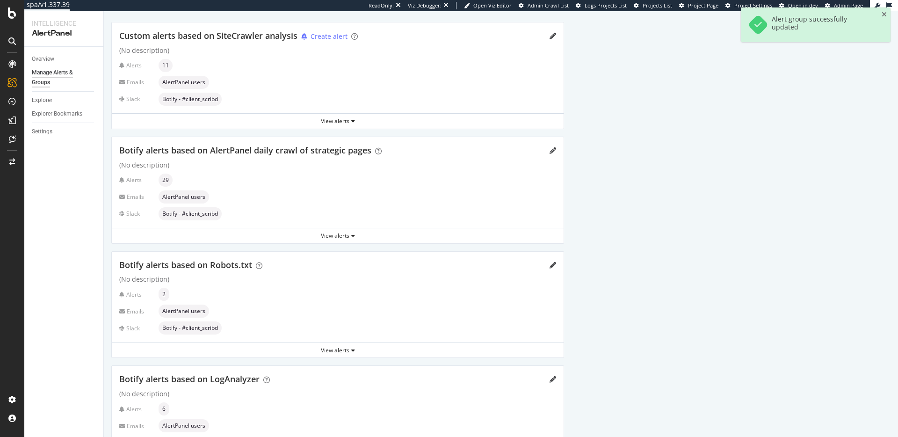
scroll to position [80, 0]
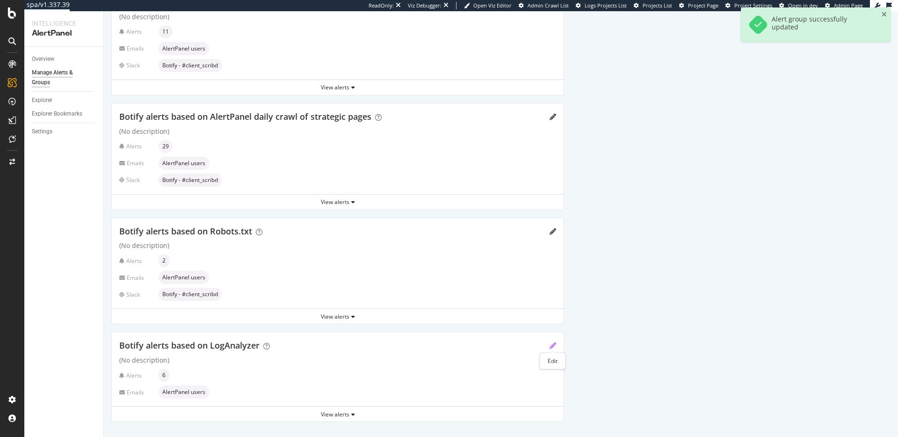
click at [555, 344] on icon "pencil" at bounding box center [552, 345] width 7 height 7
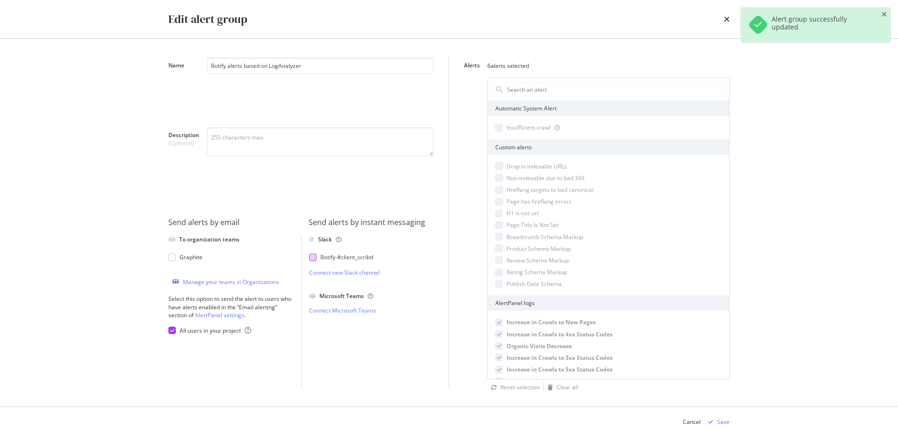
click at [325, 255] on div "Botify - #client_scribd" at bounding box center [346, 257] width 53 height 8
click at [716, 417] on div "Save" at bounding box center [716, 422] width 25 height 14
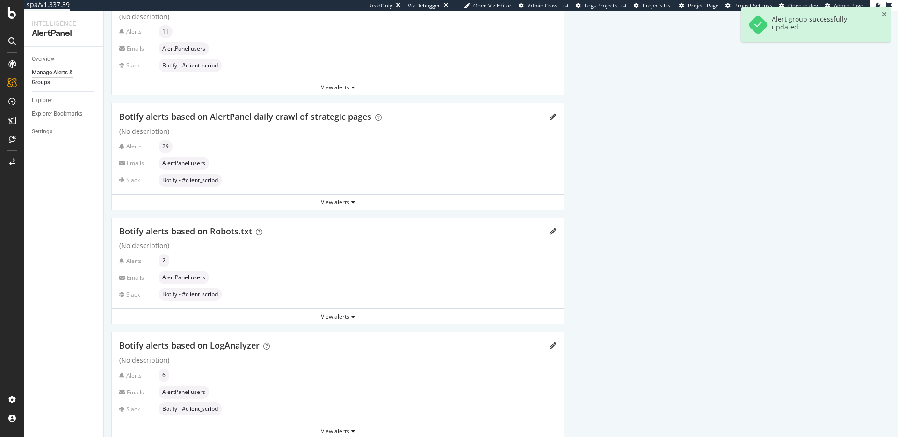
scroll to position [97, 0]
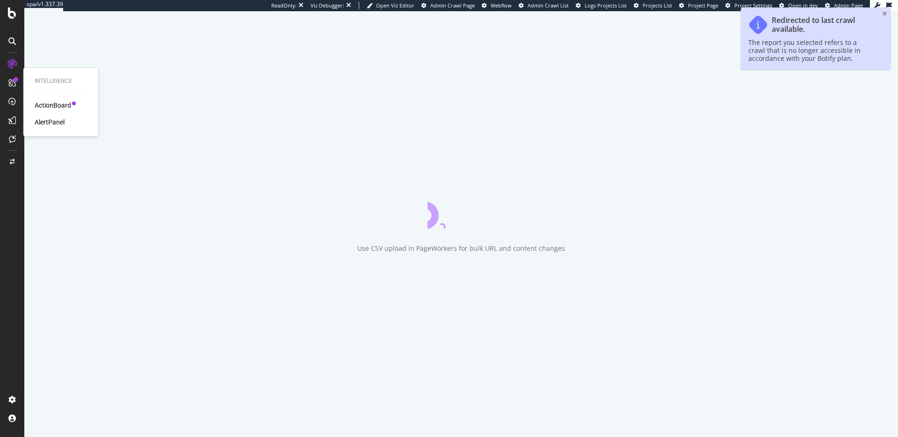
click at [54, 123] on div "AlertPanel" at bounding box center [50, 121] width 30 height 9
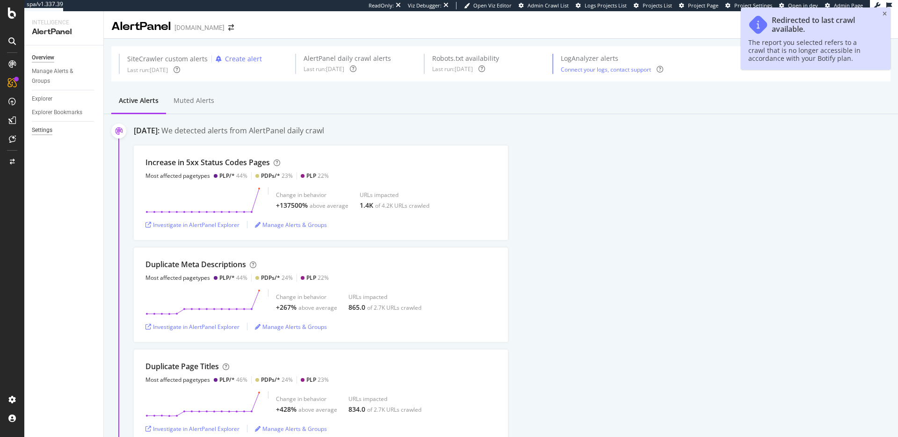
click at [44, 130] on div "Settings" at bounding box center [42, 130] width 21 height 10
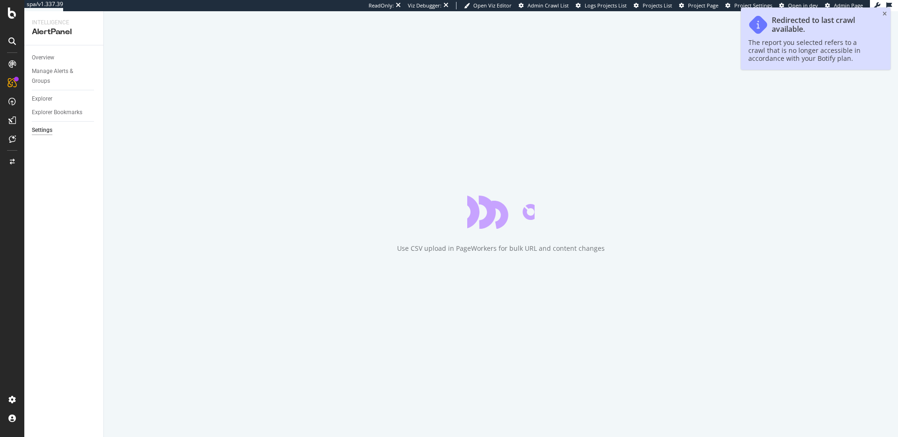
select select "02"
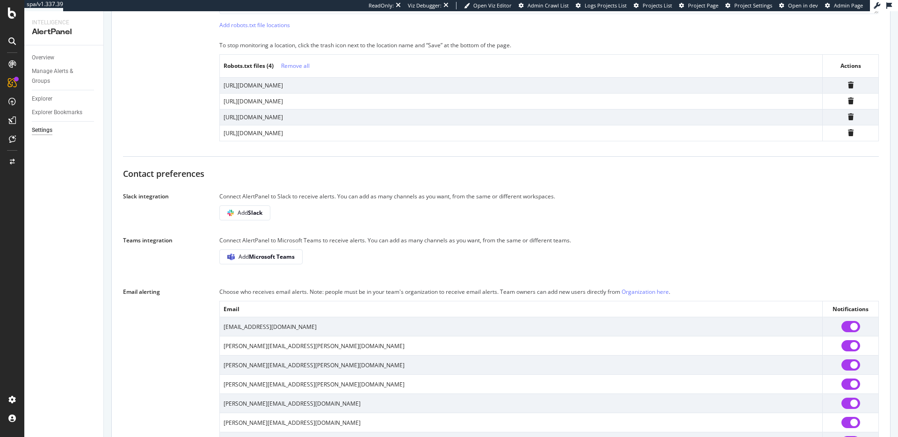
scroll to position [439, 0]
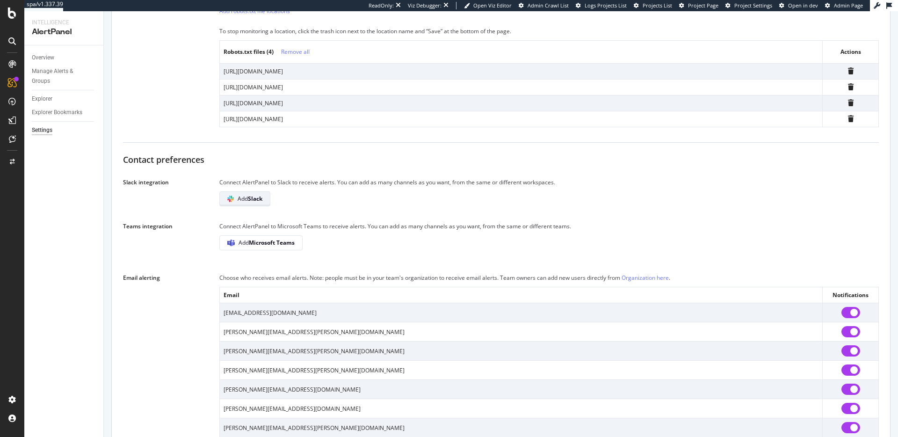
click at [253, 202] on b "Slack" at bounding box center [255, 199] width 14 height 8
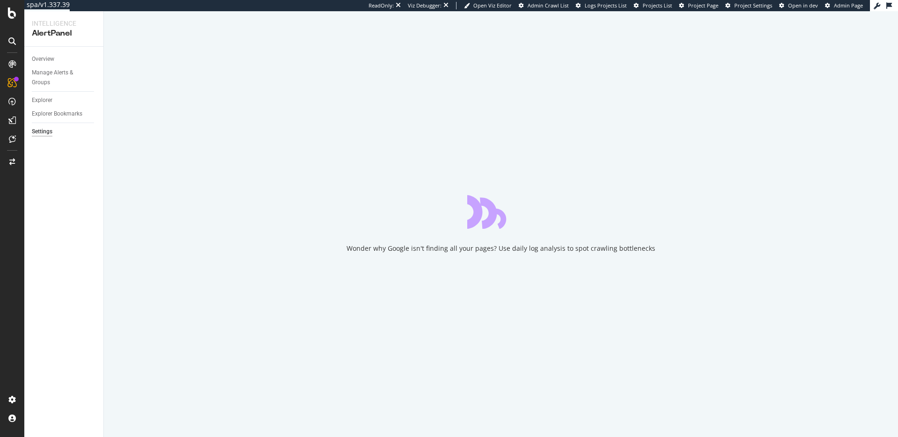
select select "02"
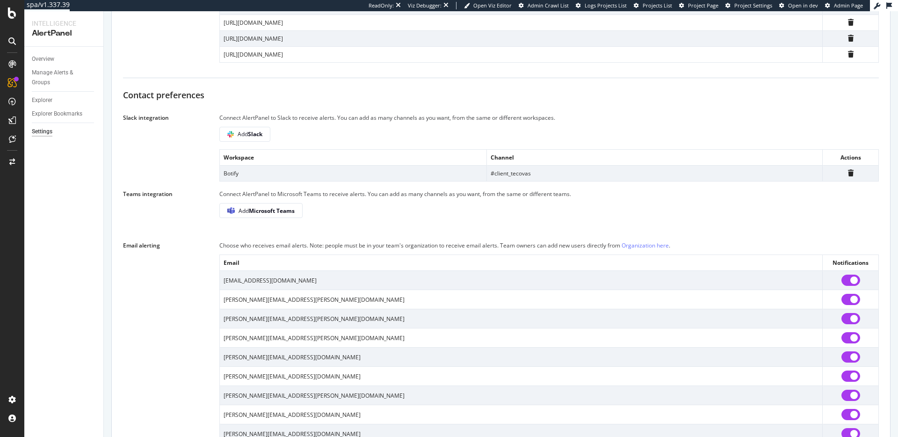
scroll to position [505, 0]
click at [52, 121] on div "AlertPanel" at bounding box center [50, 121] width 30 height 9
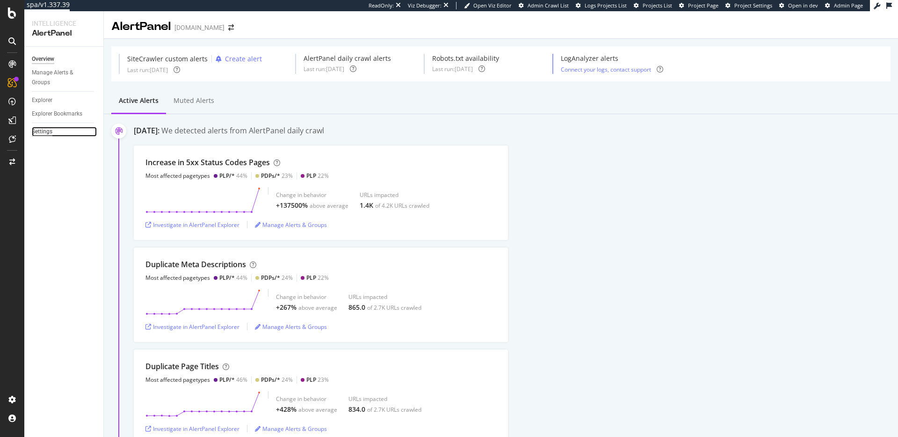
click at [41, 129] on div "Settings" at bounding box center [42, 132] width 21 height 10
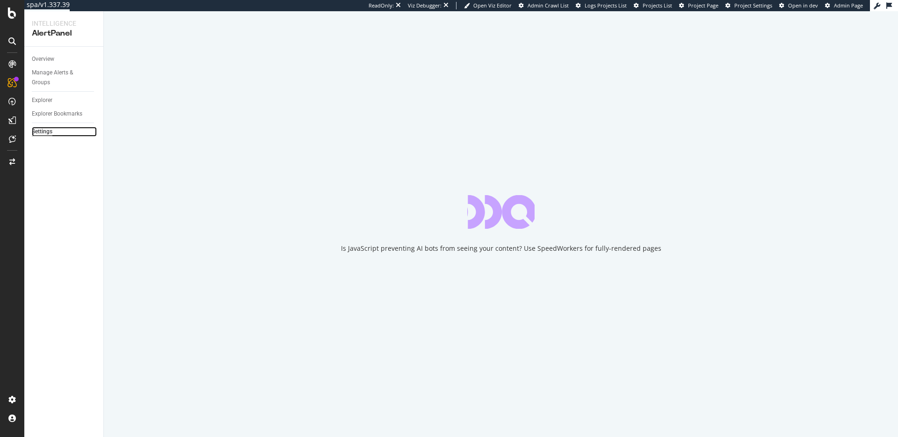
select select "02"
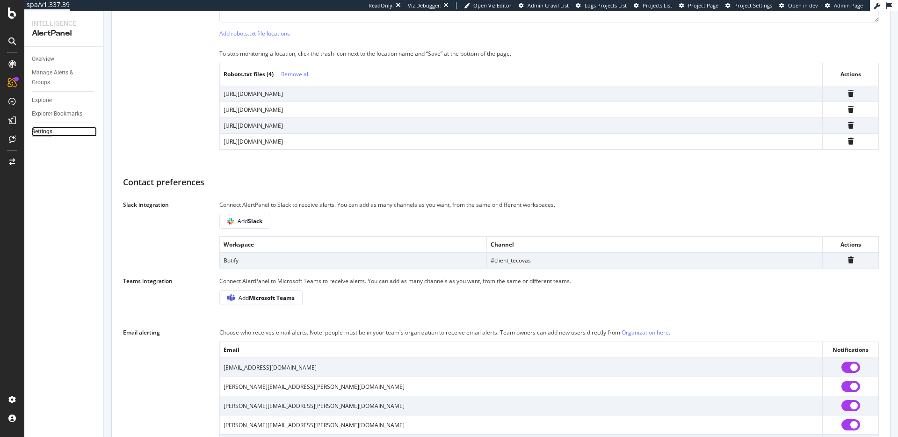
scroll to position [419, 0]
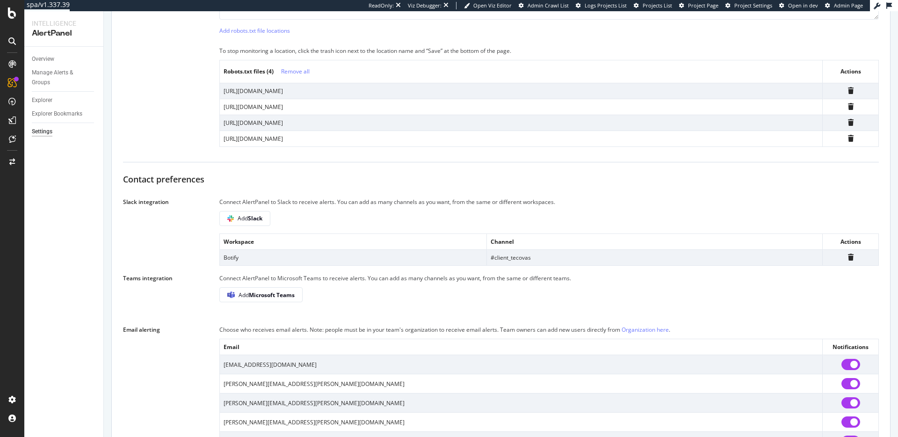
drag, startPoint x: 562, startPoint y: 270, endPoint x: 530, endPoint y: 270, distance: 31.3
click at [556, 266] on td "#client_tecovas" at bounding box center [655, 258] width 336 height 16
drag, startPoint x: 302, startPoint y: 260, endPoint x: 251, endPoint y: 265, distance: 51.2
click at [296, 260] on td "Botify" at bounding box center [353, 258] width 267 height 16
drag, startPoint x: 244, startPoint y: 265, endPoint x: 231, endPoint y: 265, distance: 13.1
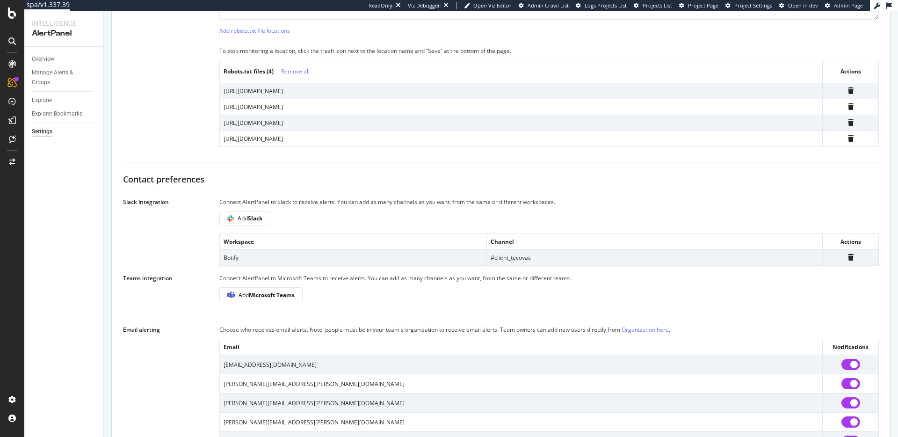
click at [243, 265] on td "Botify" at bounding box center [353, 258] width 267 height 16
click at [231, 265] on td "Botify" at bounding box center [353, 258] width 267 height 16
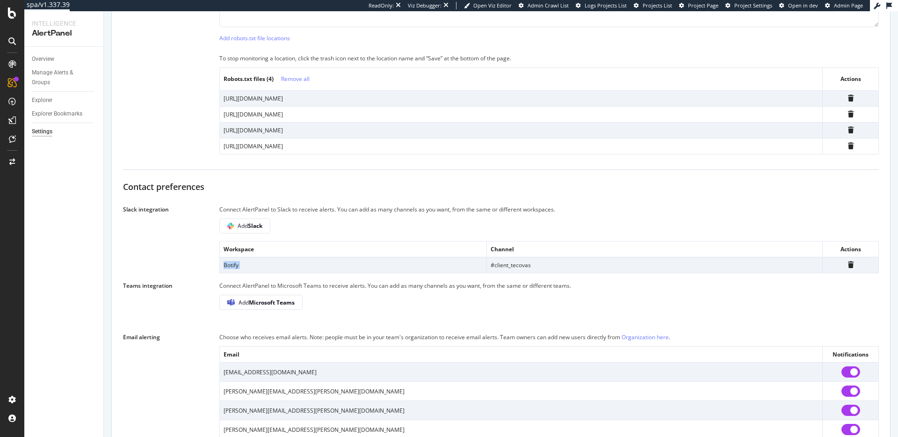
scroll to position [414, 0]
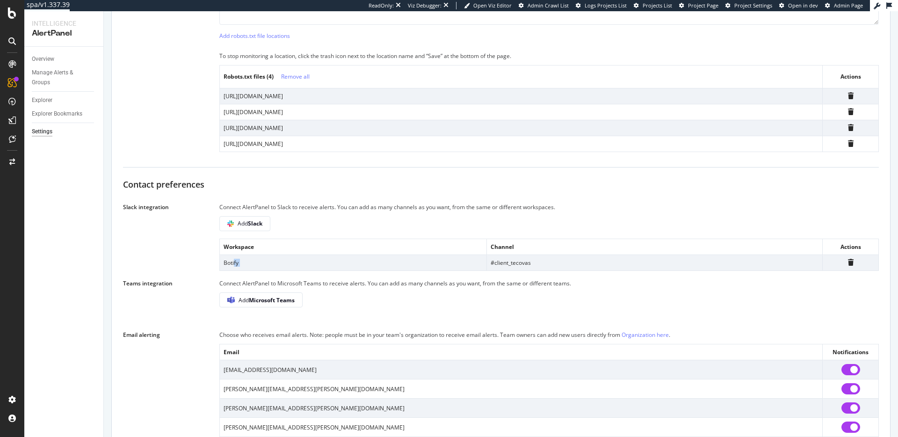
click at [234, 267] on td "Botify" at bounding box center [353, 263] width 267 height 16
click at [237, 268] on td "Botify" at bounding box center [353, 263] width 267 height 16
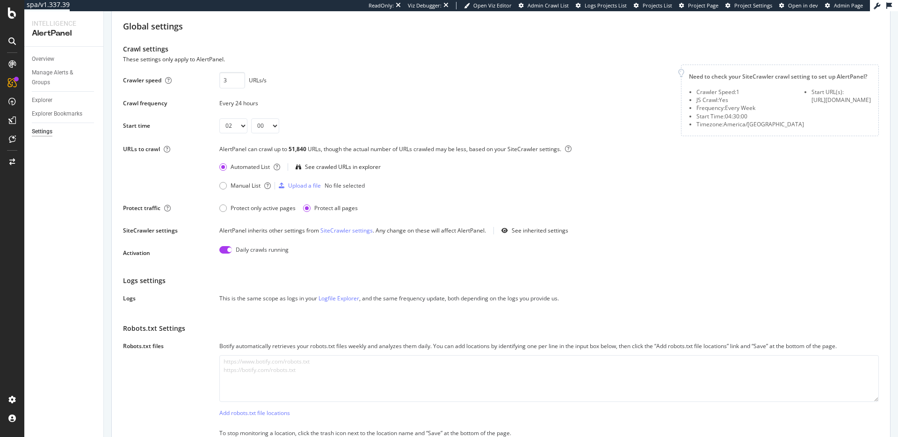
scroll to position [0, 0]
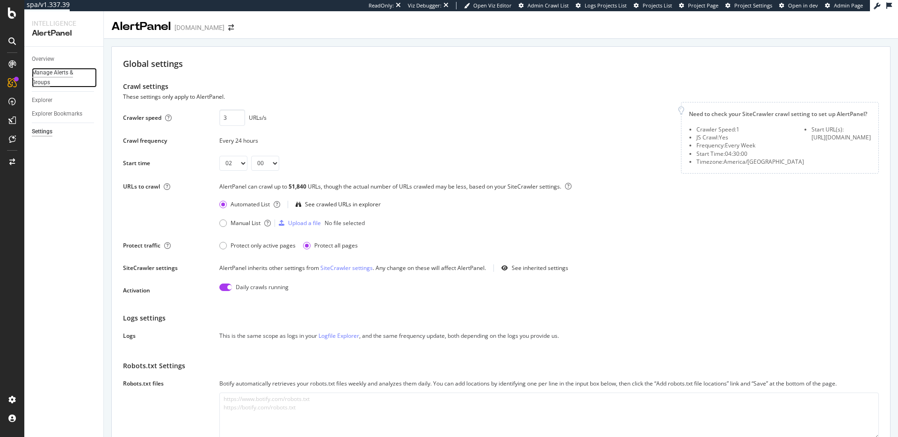
click at [58, 76] on div "Manage Alerts & Groups" at bounding box center [60, 78] width 56 height 20
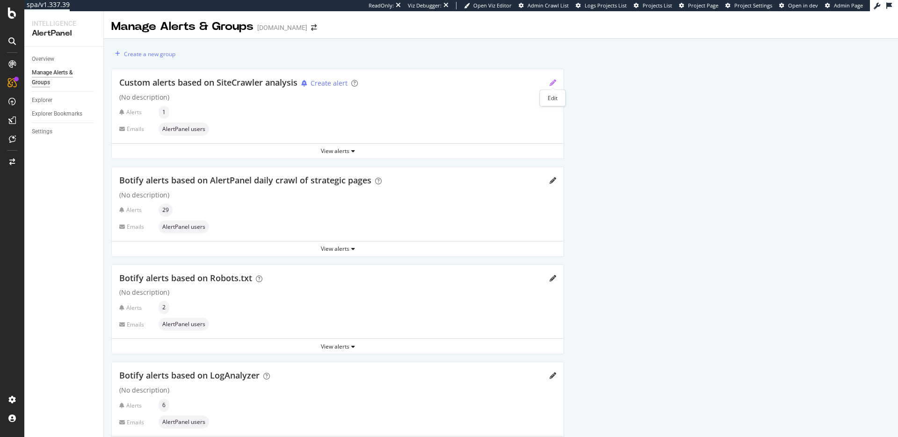
click at [554, 82] on icon "pencil" at bounding box center [552, 83] width 7 height 7
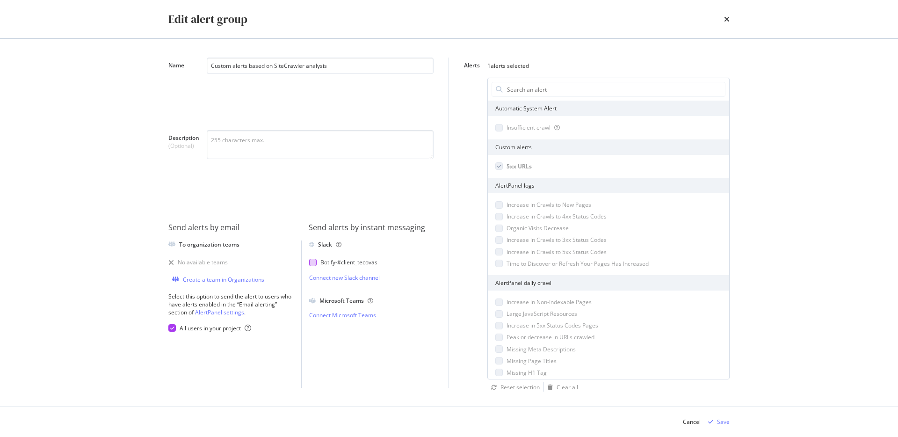
click at [316, 264] on div "Botify - #client_tecovas" at bounding box center [367, 262] width 117 height 8
click at [722, 418] on div "Save" at bounding box center [723, 422] width 13 height 8
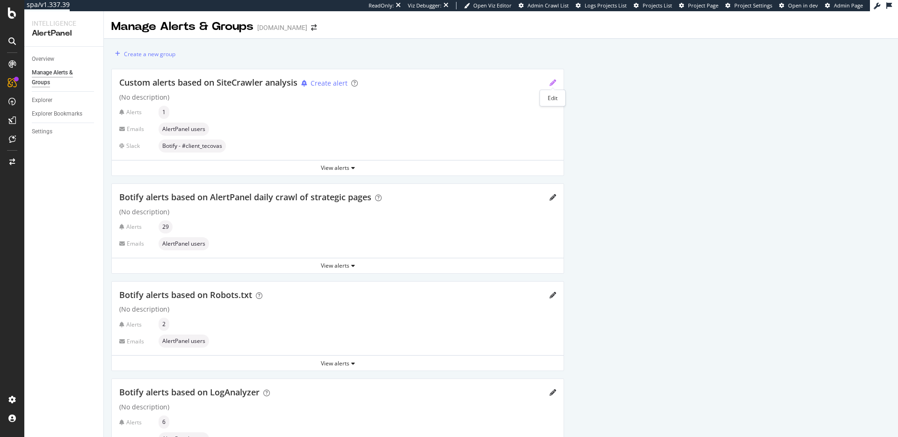
click at [553, 85] on icon "pencil" at bounding box center [552, 83] width 7 height 7
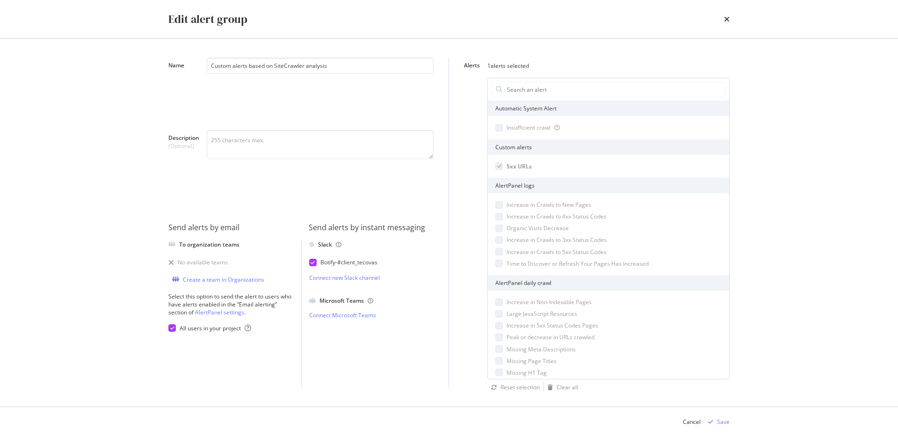
click at [723, 17] on div "Edit alert group" at bounding box center [448, 19] width 561 height 16
click at [726, 17] on icon "times" at bounding box center [727, 18] width 6 height 7
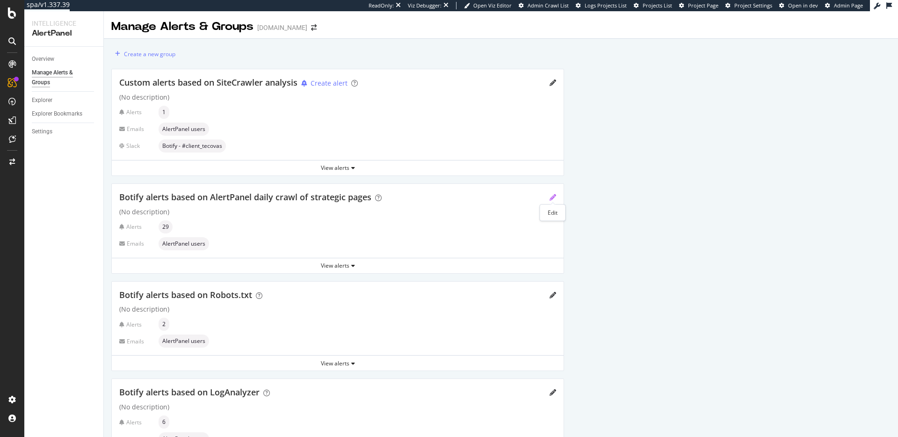
click at [551, 197] on icon "pencil" at bounding box center [552, 197] width 7 height 7
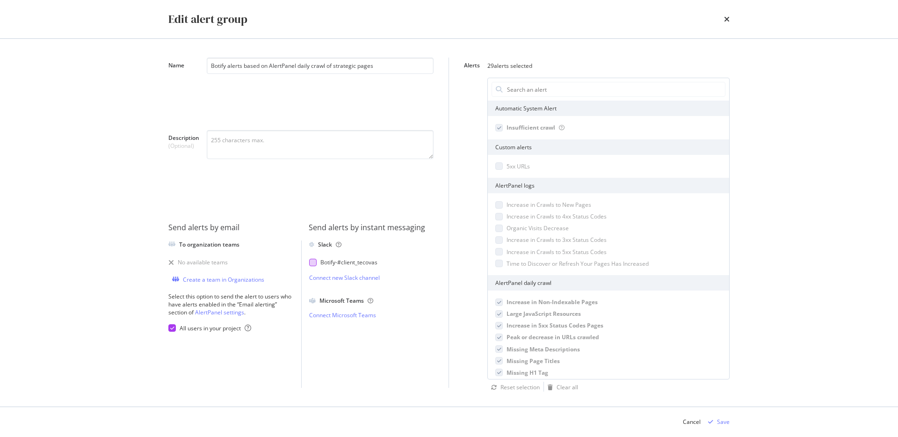
click at [314, 263] on div "modal" at bounding box center [312, 262] width 7 height 7
click at [719, 418] on div "Save" at bounding box center [723, 422] width 13 height 8
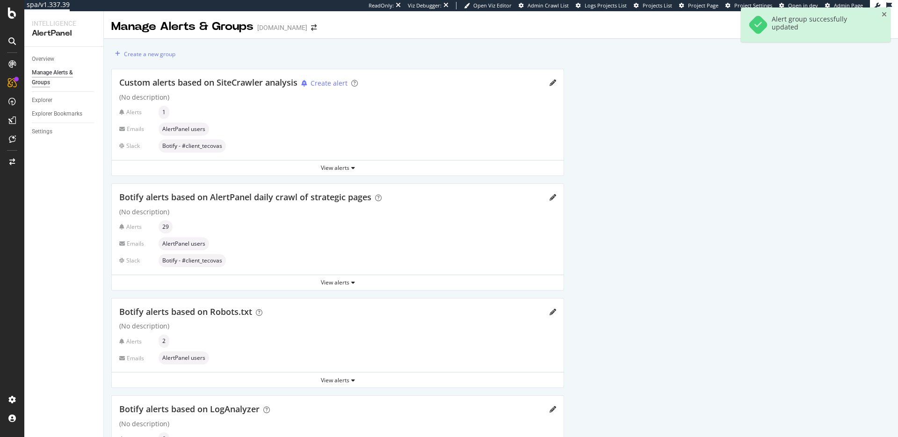
scroll to position [64, 0]
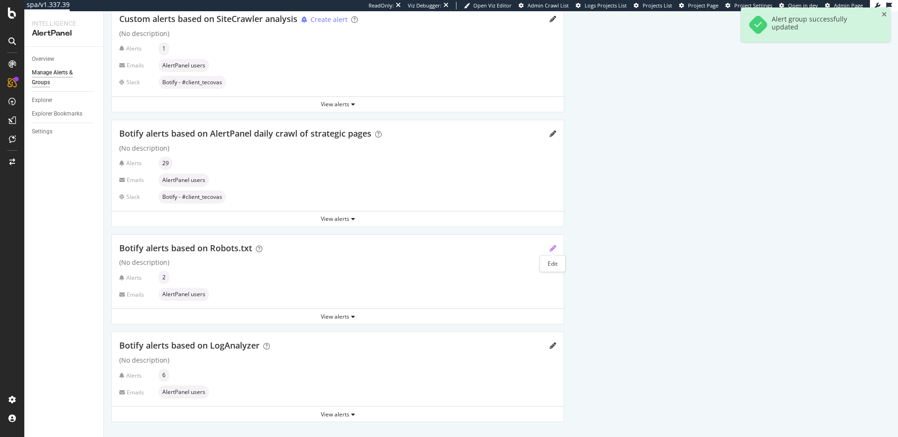
click at [551, 249] on icon "pencil" at bounding box center [552, 248] width 7 height 7
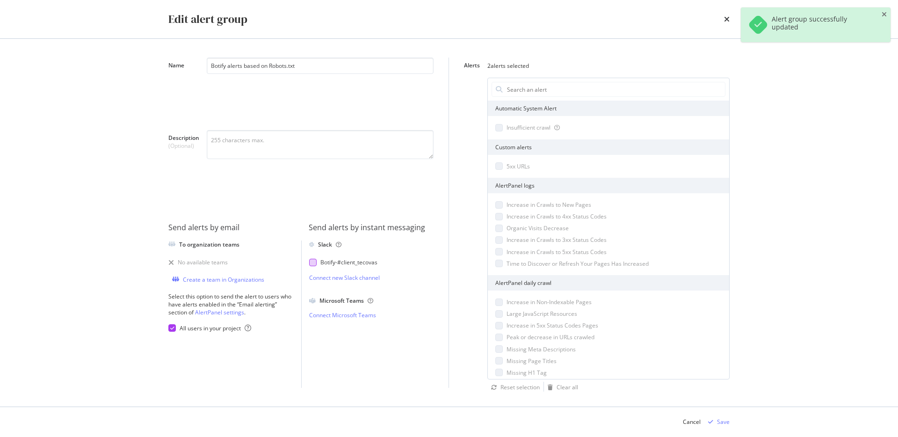
click at [319, 257] on div "Botify - #client_tecovas" at bounding box center [371, 262] width 125 height 23
click at [316, 260] on div "modal" at bounding box center [312, 262] width 7 height 7
click at [719, 424] on div "Save" at bounding box center [723, 422] width 13 height 8
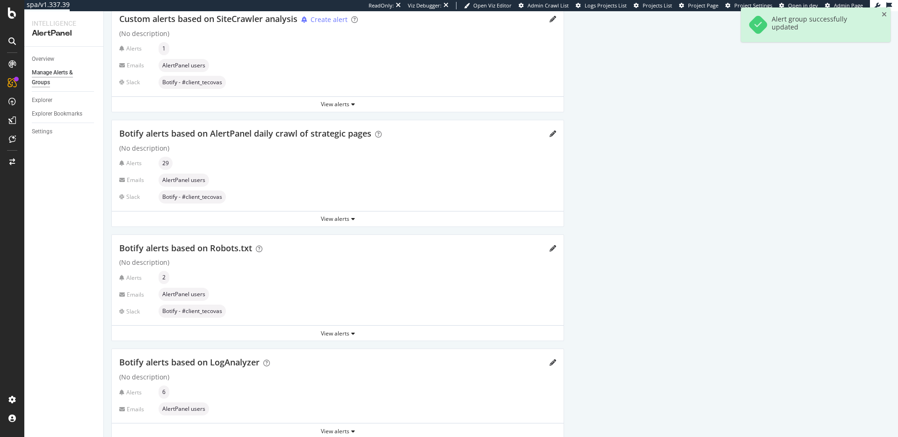
scroll to position [80, 0]
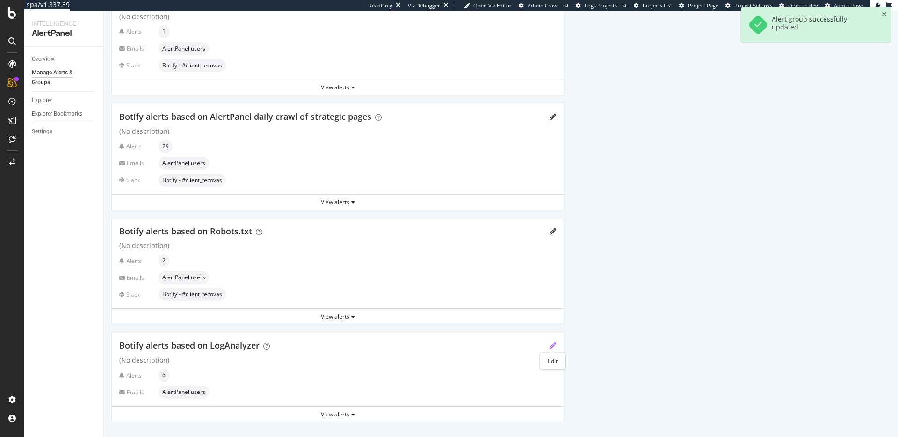
click at [550, 344] on icon "pencil" at bounding box center [552, 345] width 7 height 7
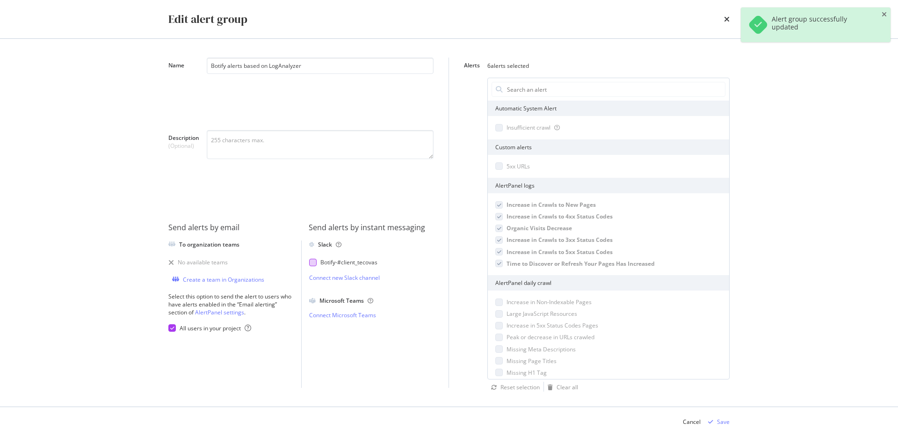
click at [314, 258] on div "Botify - #client_tecovas" at bounding box center [367, 262] width 117 height 8
click at [725, 419] on div "Save" at bounding box center [723, 422] width 13 height 8
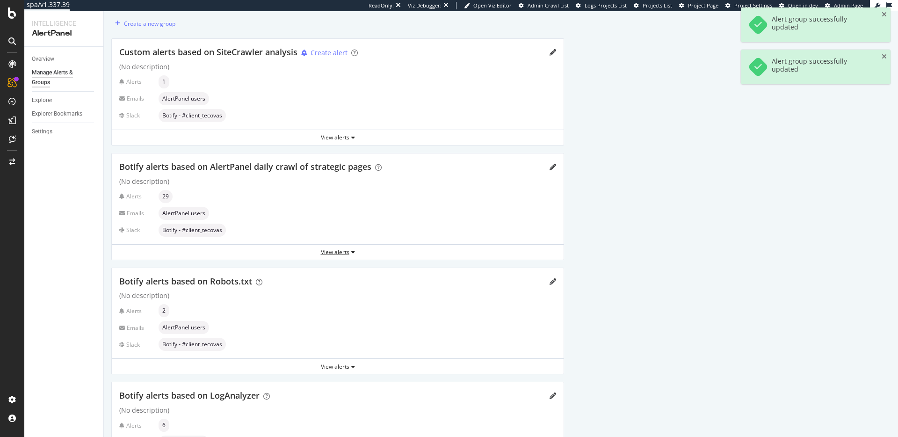
scroll to position [0, 0]
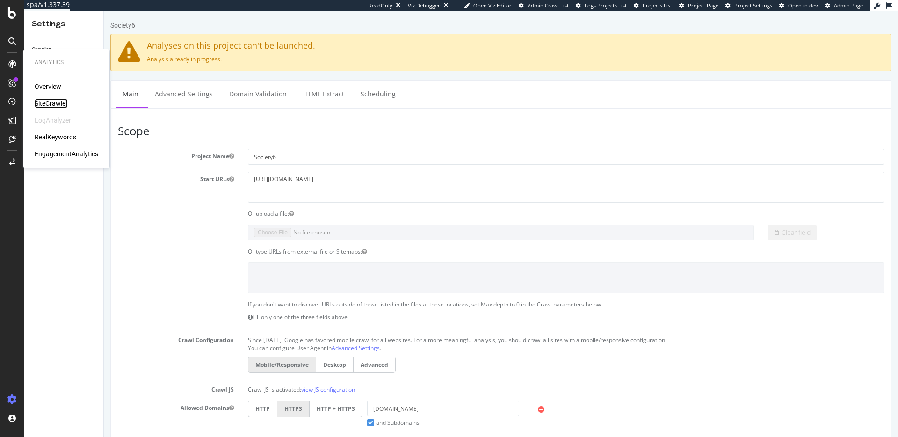
click at [51, 103] on div "SiteCrawler" at bounding box center [51, 103] width 33 height 9
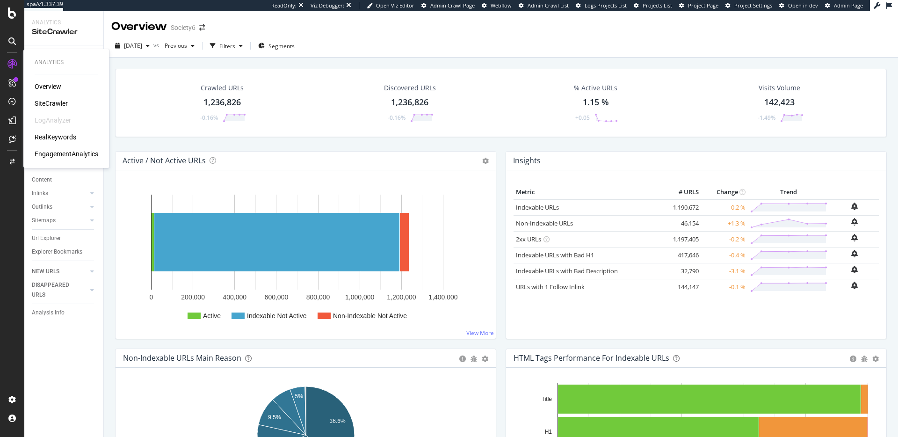
click at [52, 138] on div "RealKeywords" at bounding box center [56, 136] width 42 height 9
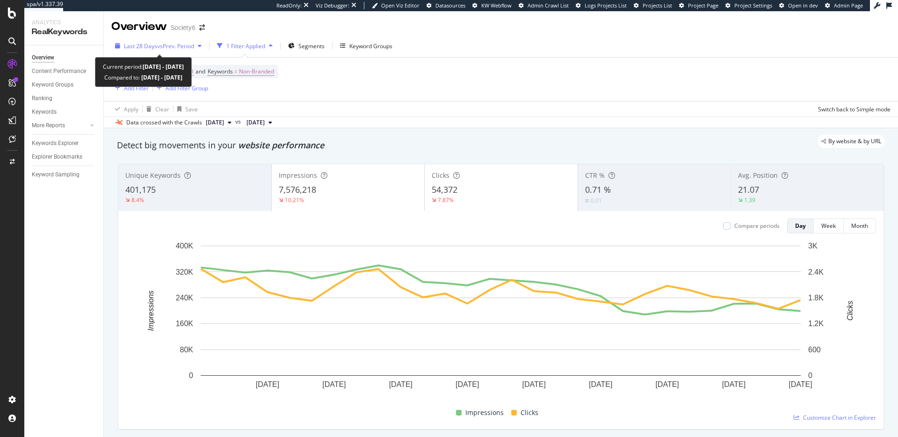
click at [192, 46] on span "vs Prev. Period" at bounding box center [175, 46] width 37 height 8
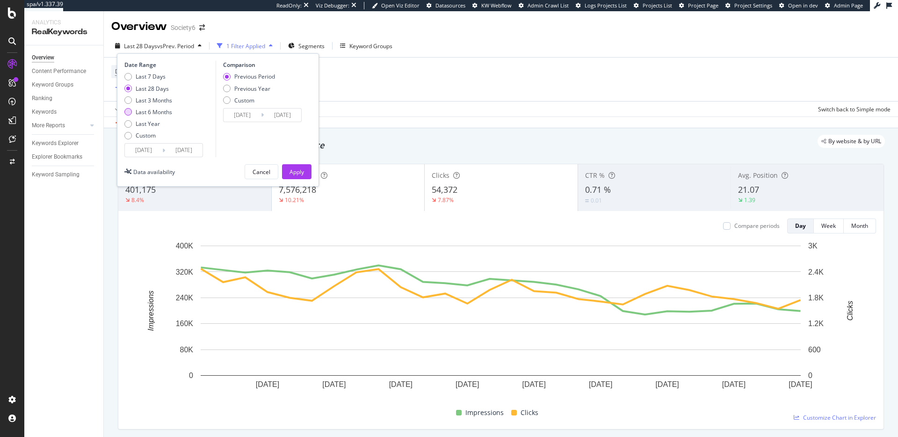
click at [165, 109] on div "Last 6 Months" at bounding box center [154, 112] width 36 height 8
type input "[DATE]"
click at [296, 165] on div "Apply" at bounding box center [296, 172] width 14 height 14
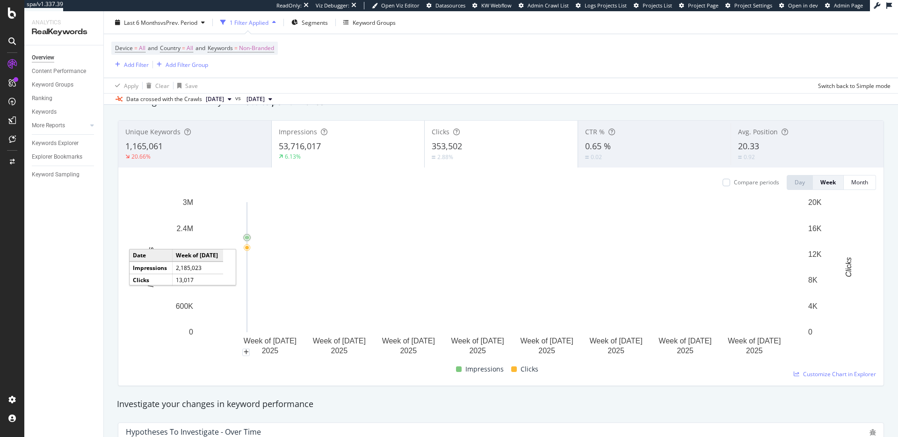
scroll to position [43, 0]
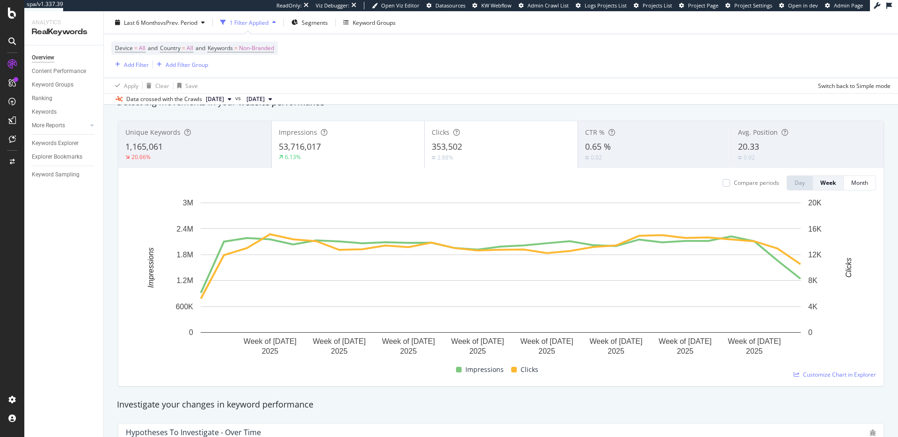
click at [334, 147] on div "53,716,017" at bounding box center [348, 147] width 139 height 12
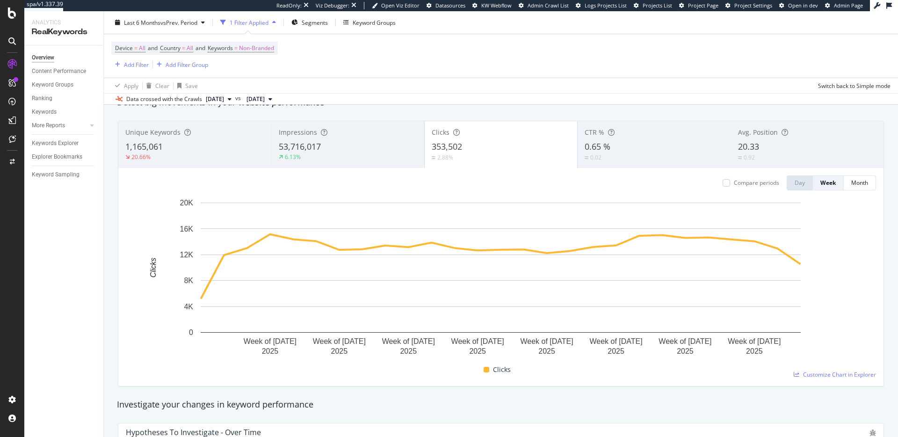
click at [310, 152] on span "53,716,017" at bounding box center [300, 146] width 42 height 11
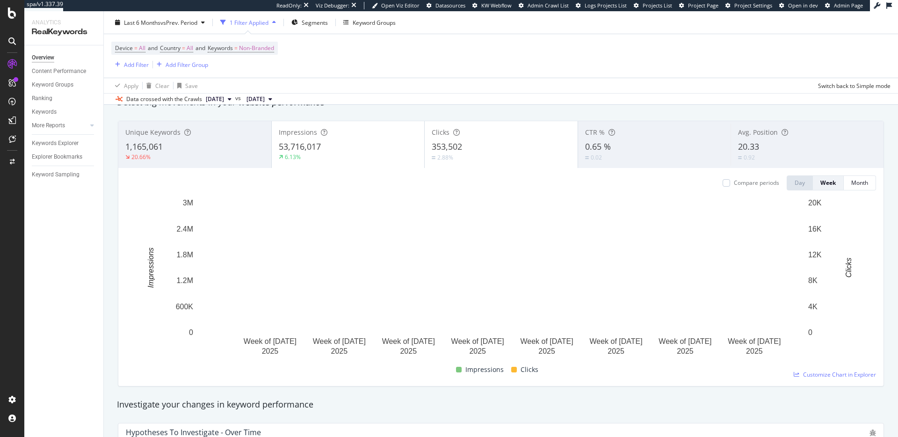
scroll to position [0, 0]
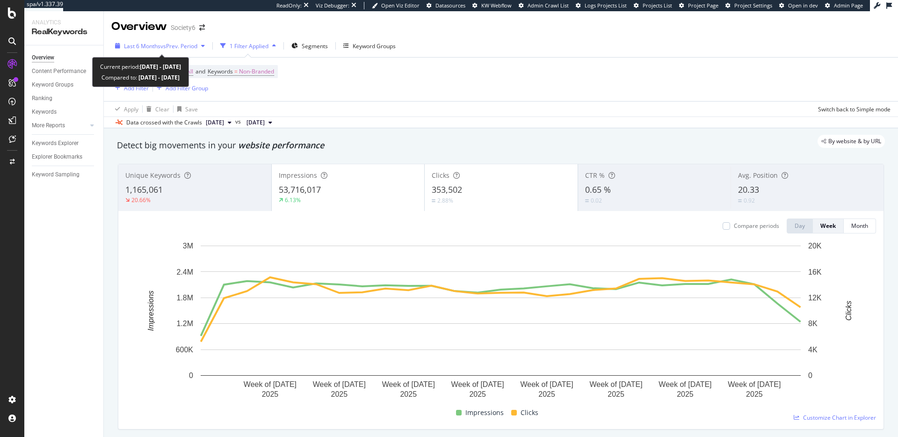
click at [193, 43] on span "vs Prev. Period" at bounding box center [178, 46] width 37 height 8
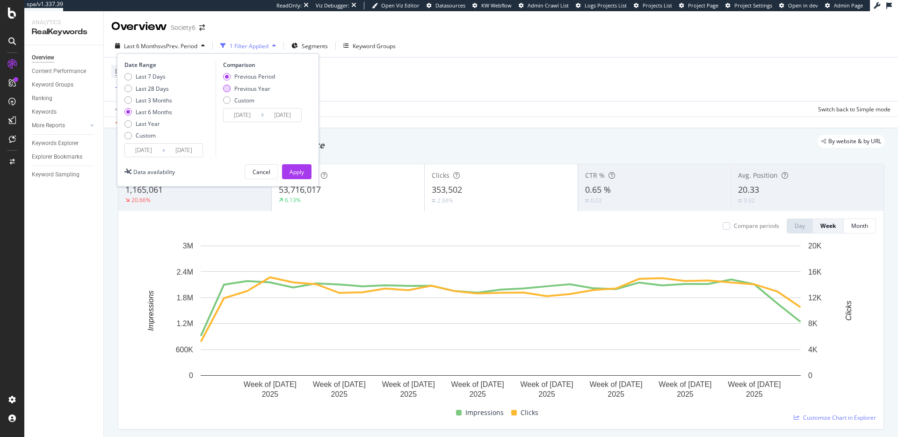
click at [242, 89] on div "Previous Year" at bounding box center [252, 89] width 36 height 8
type input "2024/03/22"
type input "[DATE]"
click at [289, 171] on div "Apply" at bounding box center [296, 172] width 14 height 8
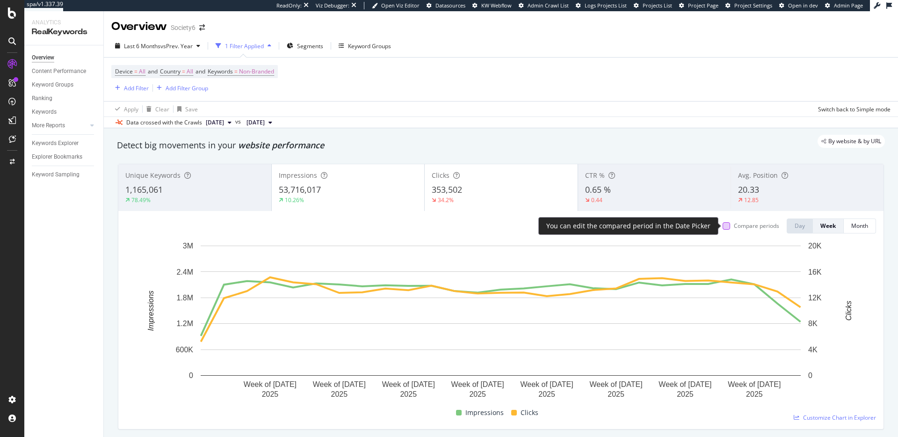
click at [728, 229] on div at bounding box center [726, 225] width 7 height 7
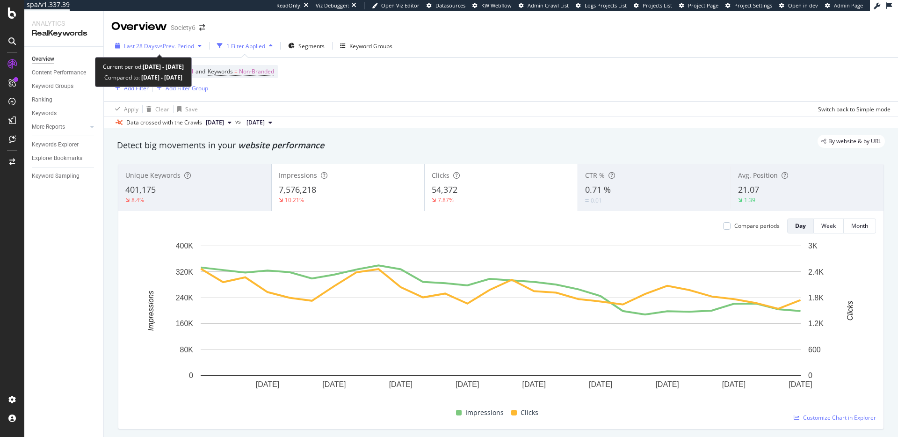
click at [177, 45] on span "vs Prev. Period" at bounding box center [175, 46] width 37 height 8
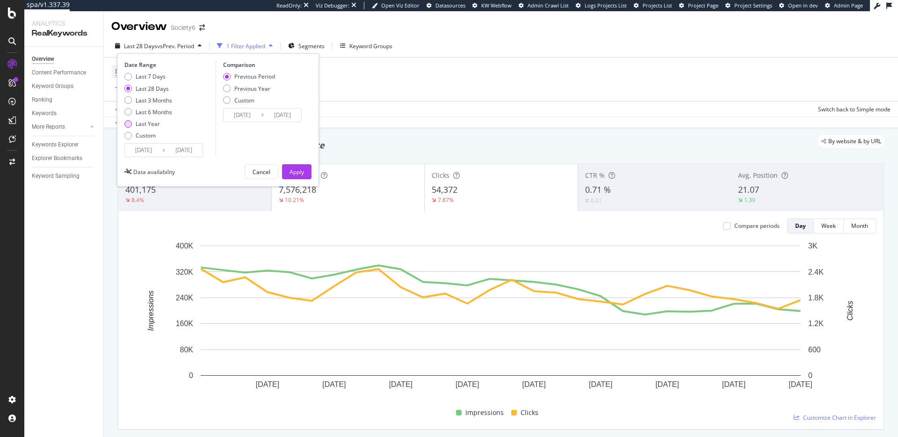
click at [156, 122] on div "Last Year" at bounding box center [148, 124] width 24 height 8
type input "[DATE]"
click at [261, 90] on div "Previous Year" at bounding box center [252, 89] width 36 height 8
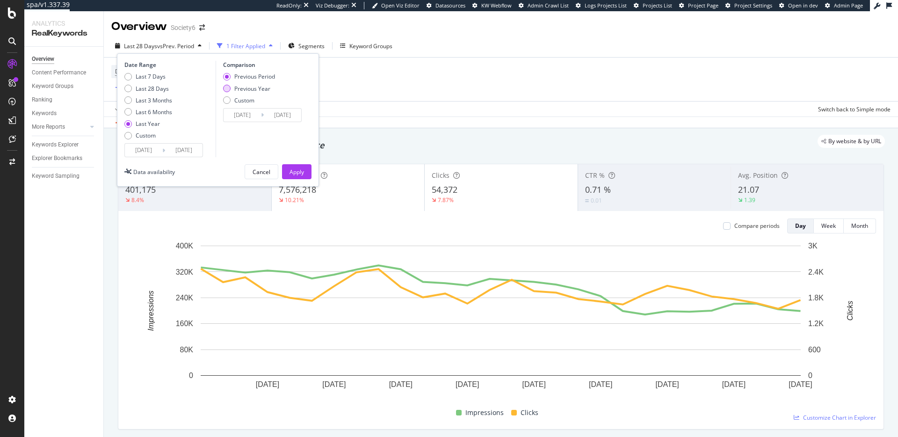
type input "[DATE]"
click at [300, 173] on div "Apply" at bounding box center [296, 172] width 14 height 8
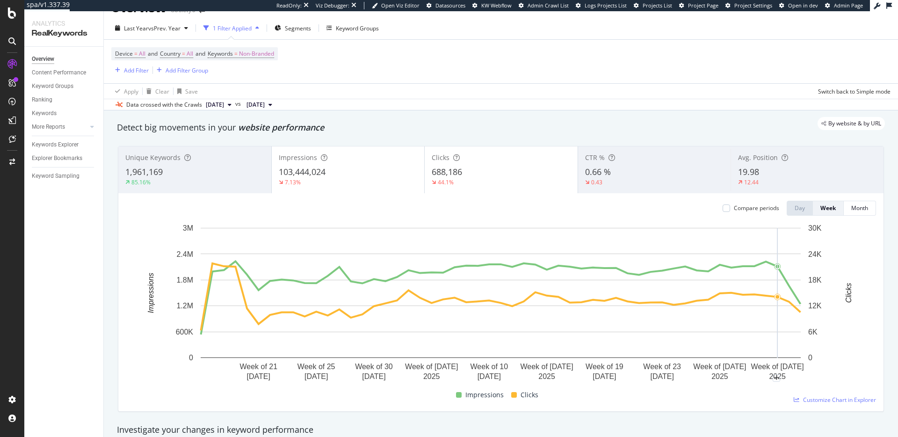
scroll to position [20, 0]
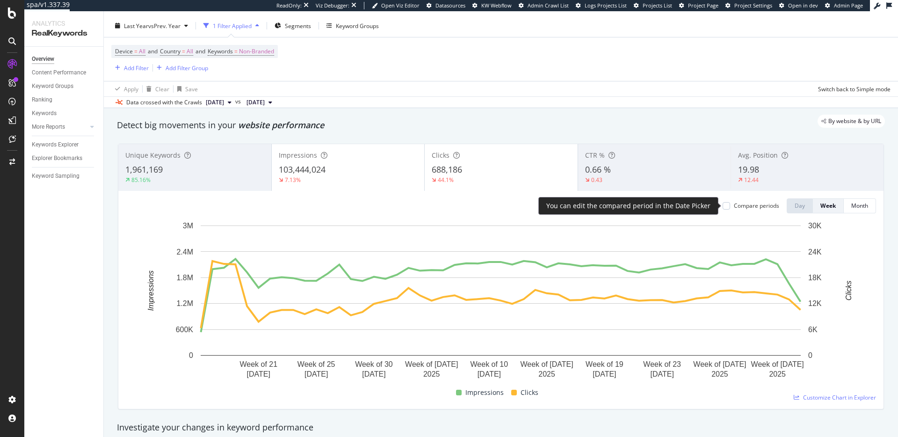
click at [741, 208] on div "Compare periods" at bounding box center [756, 206] width 45 height 8
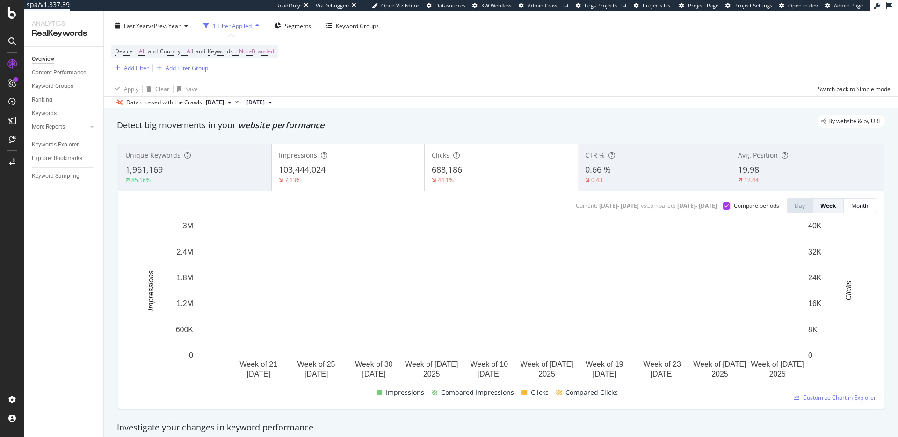
scroll to position [0, 0]
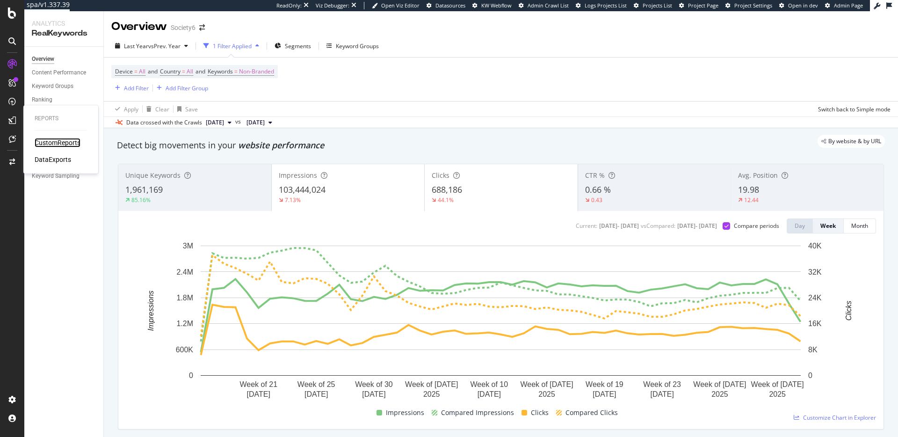
click at [48, 141] on div "CustomReports" at bounding box center [58, 142] width 46 height 9
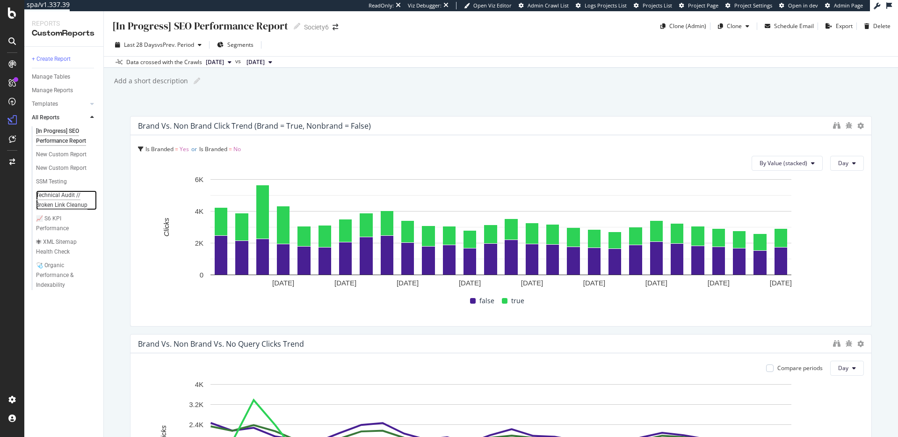
click at [70, 202] on div "Technical Audit // Broken Link Cleanup" at bounding box center [64, 200] width 56 height 20
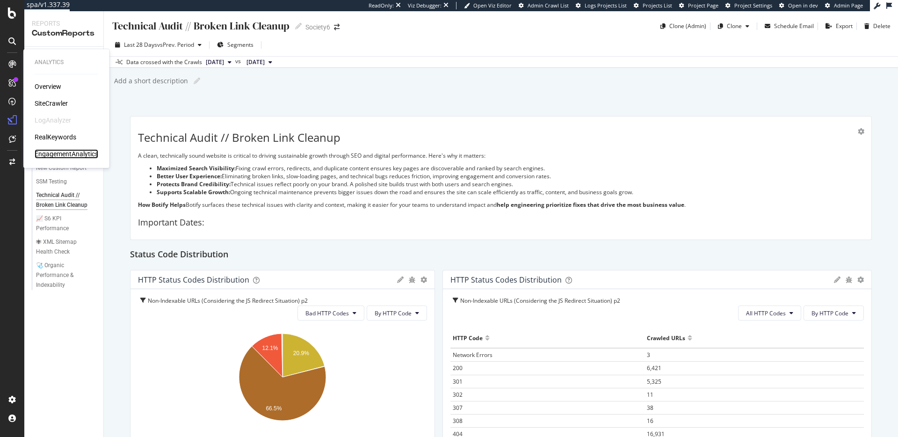
click at [67, 151] on div "EngagementAnalytics" at bounding box center [67, 153] width 64 height 9
